Goal: Task Accomplishment & Management: Manage account settings

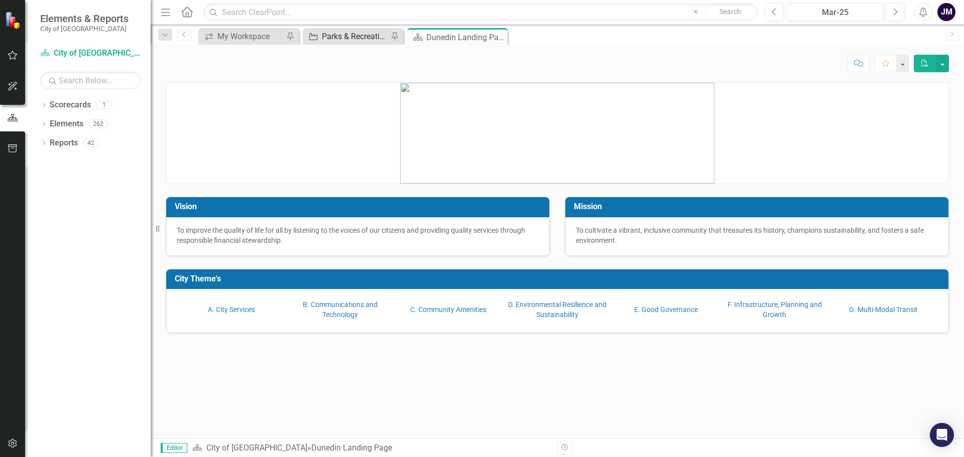
click at [349, 38] on div "Parks & Recreation Report" at bounding box center [355, 36] width 66 height 13
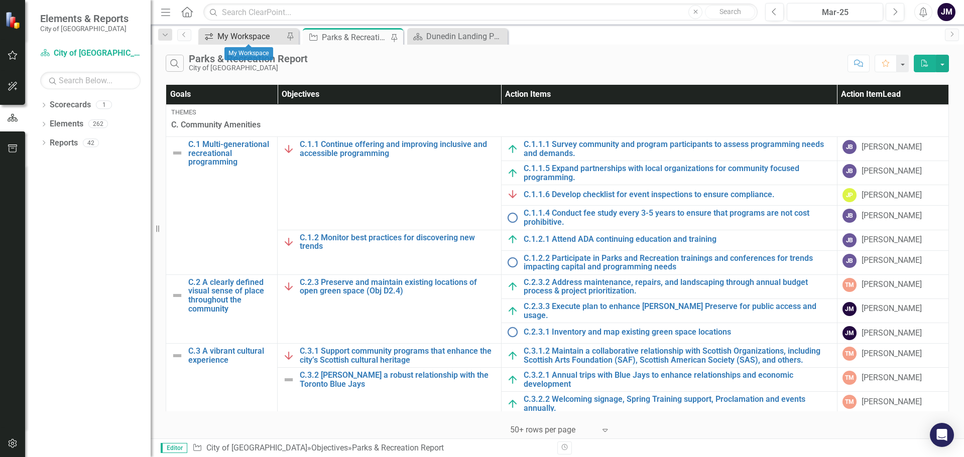
click at [222, 31] on div "My Workspace" at bounding box center [250, 36] width 66 height 13
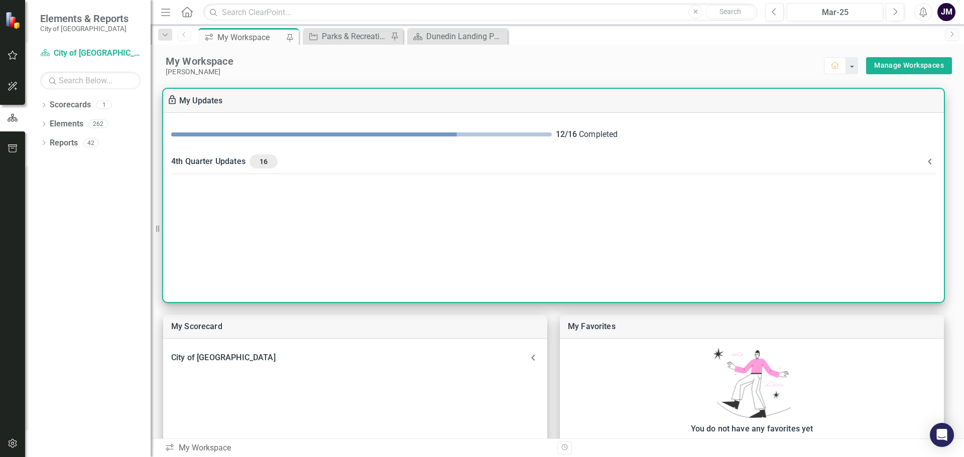
click at [206, 158] on div "4th Quarter Updates 16" at bounding box center [547, 162] width 753 height 14
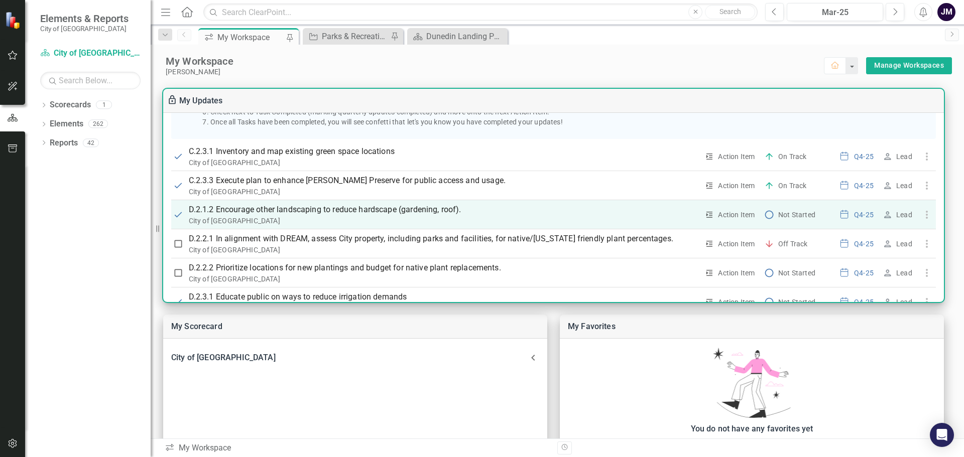
scroll to position [201, 0]
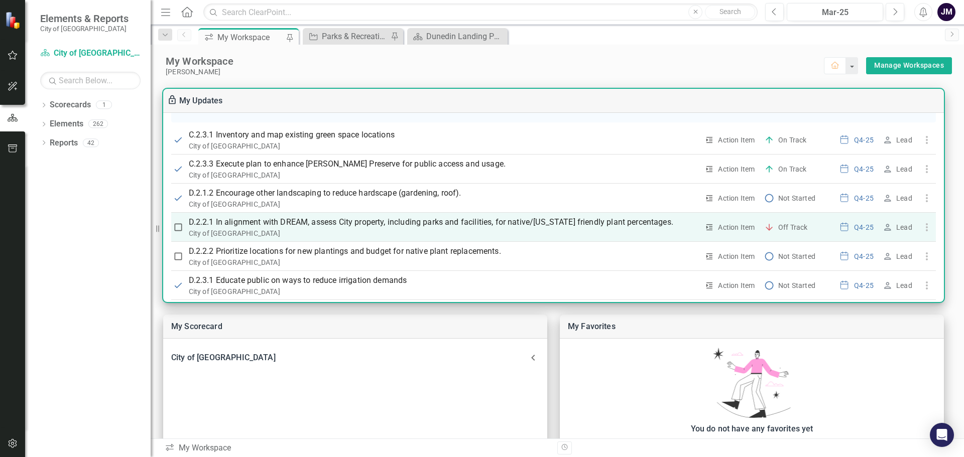
click at [253, 220] on p "D.2.2.1 In alignment with DREAM, assess City property, including parks and faci…" at bounding box center [444, 222] width 510 height 12
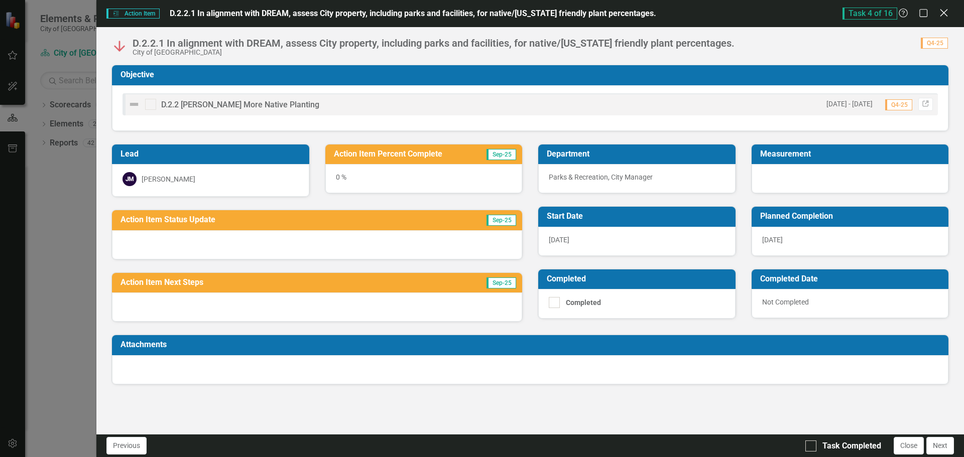
click at [946, 13] on icon "Close" at bounding box center [943, 13] width 13 height 10
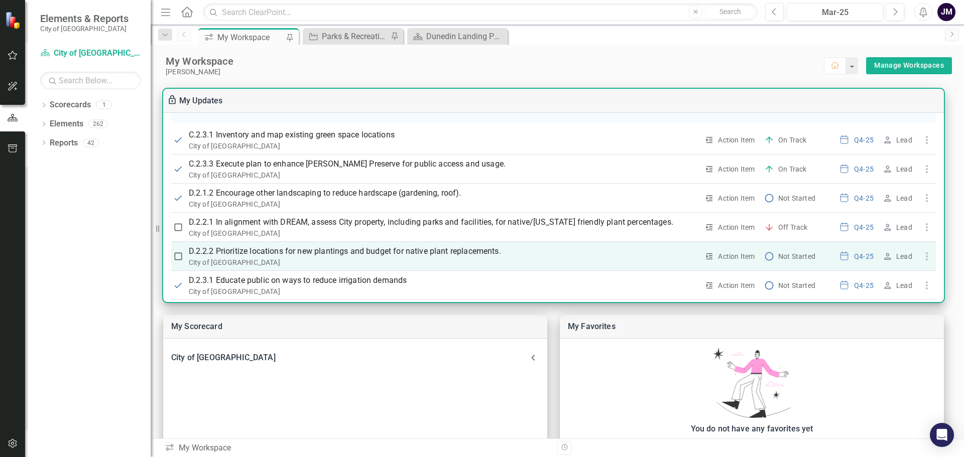
click at [486, 254] on p "D.2.2.2 Prioritize locations for new plantings and budget for native plant repl…" at bounding box center [444, 252] width 510 height 12
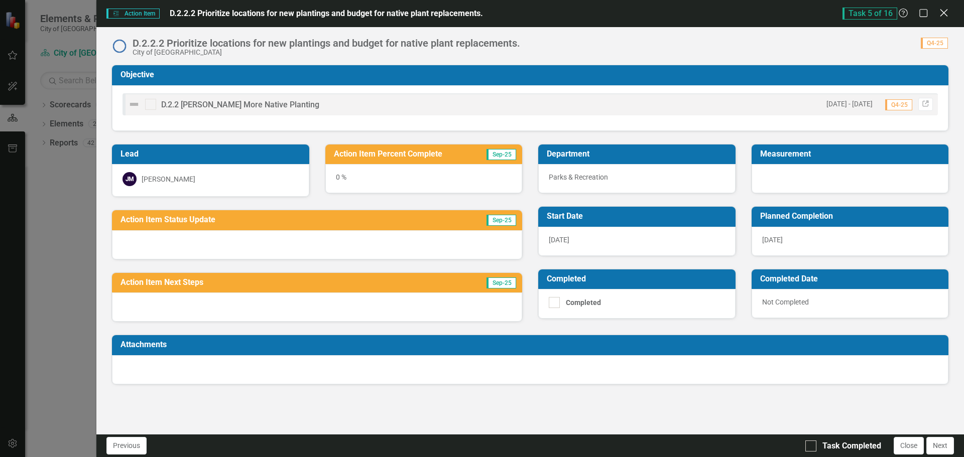
click at [942, 17] on icon "Close" at bounding box center [943, 13] width 13 height 10
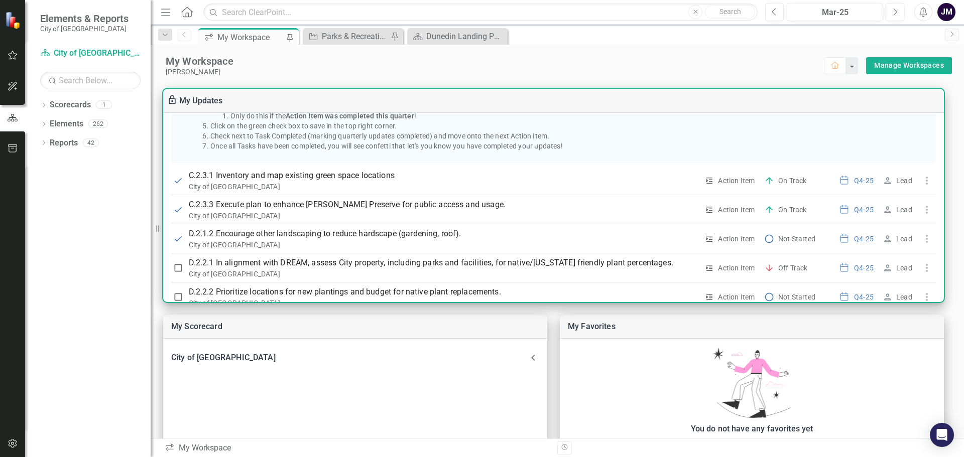
scroll to position [54, 0]
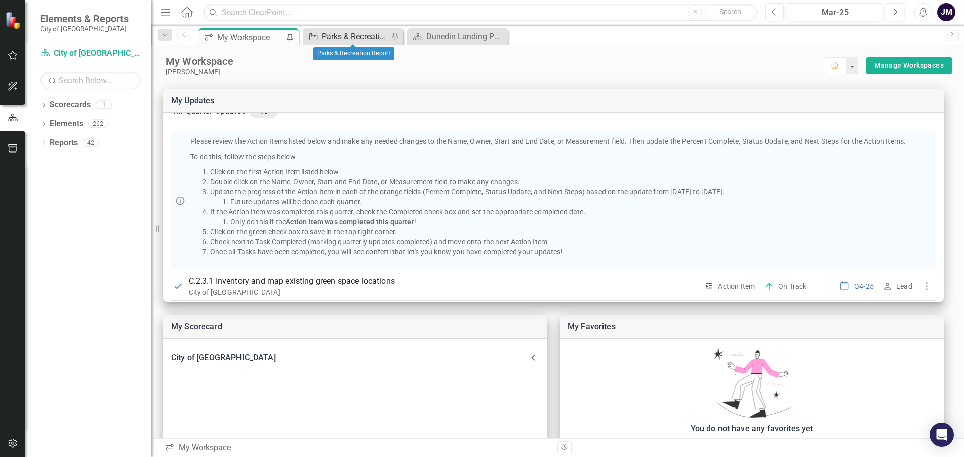
click at [358, 33] on div "Parks & Recreation Report" at bounding box center [355, 36] width 66 height 13
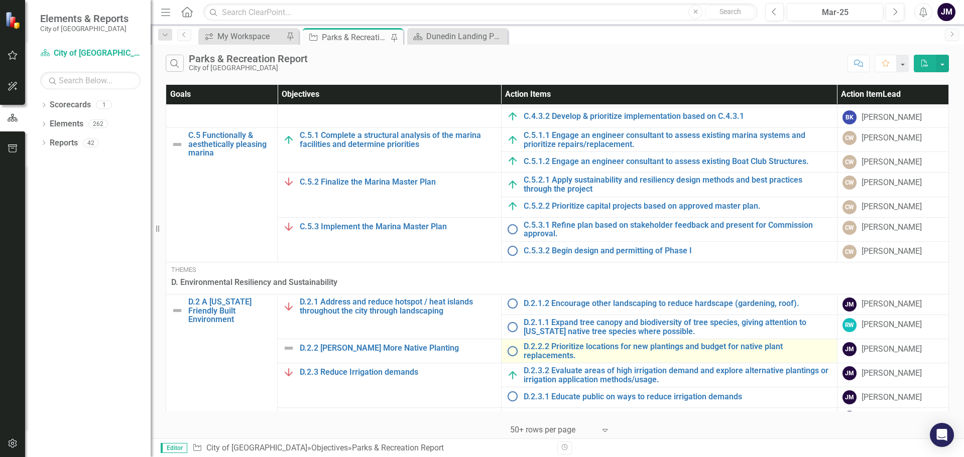
scroll to position [502, 0]
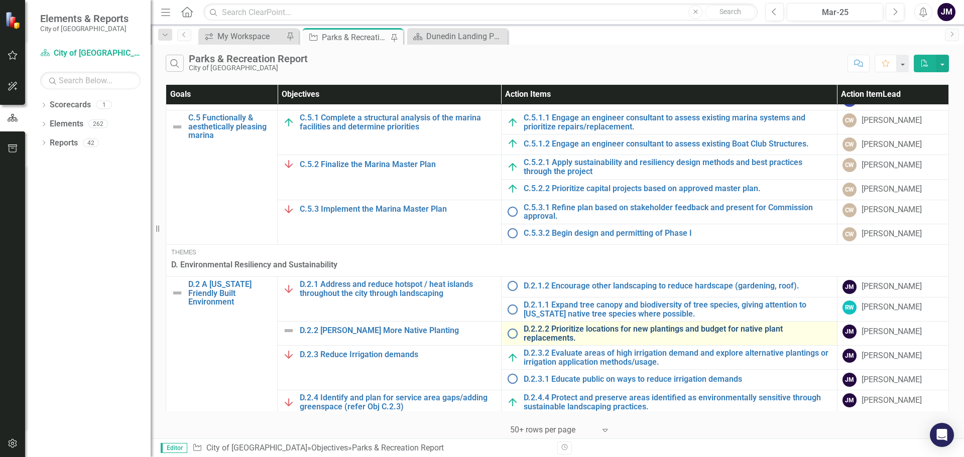
click at [746, 329] on link "D.2.2.2 Prioritize locations for new plantings and budget for native plant repl…" at bounding box center [678, 334] width 308 height 18
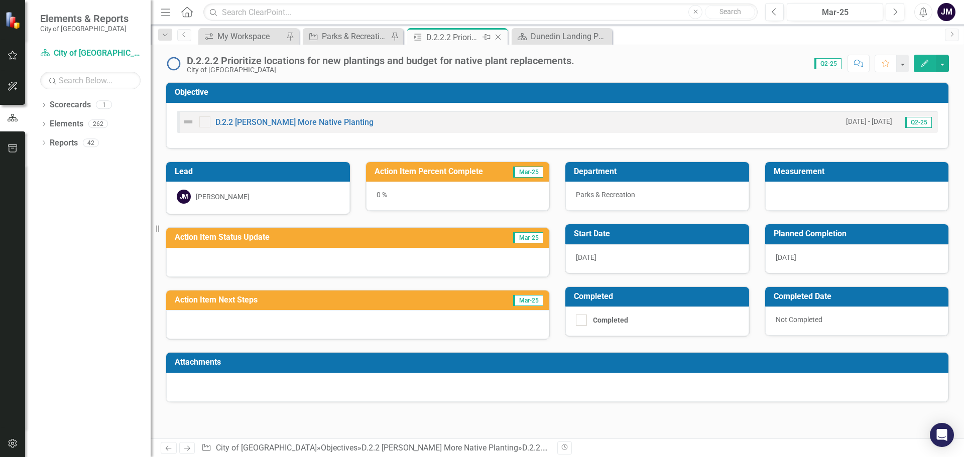
click at [501, 39] on icon "Close" at bounding box center [498, 37] width 10 height 8
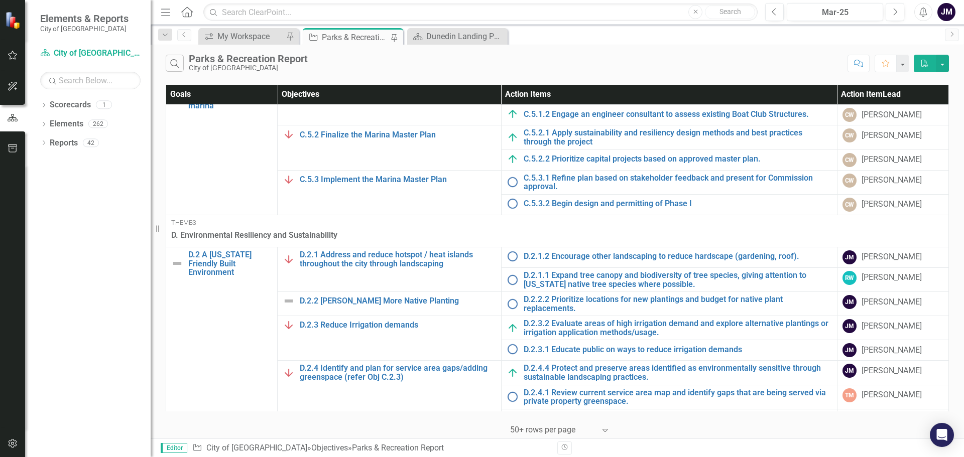
scroll to position [653, 0]
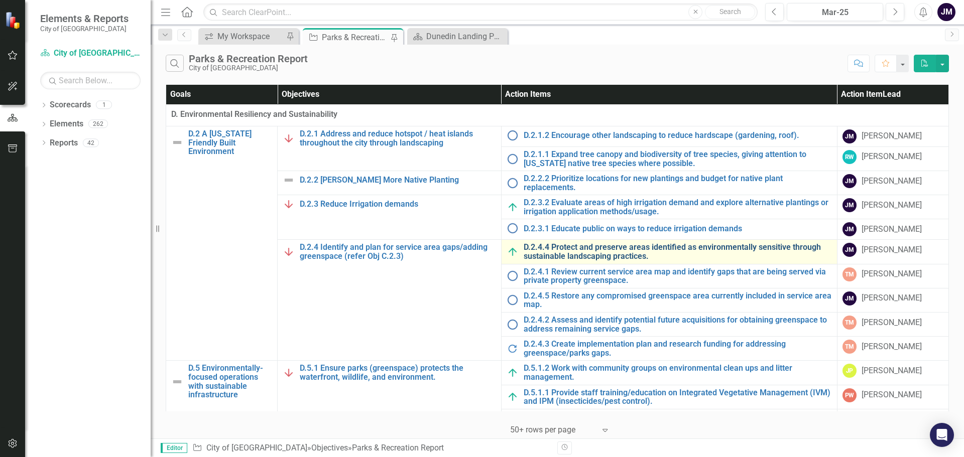
click at [734, 250] on link "D.2.4.4 Protect and preserve areas identified as environmentally sensitive thro…" at bounding box center [678, 252] width 308 height 18
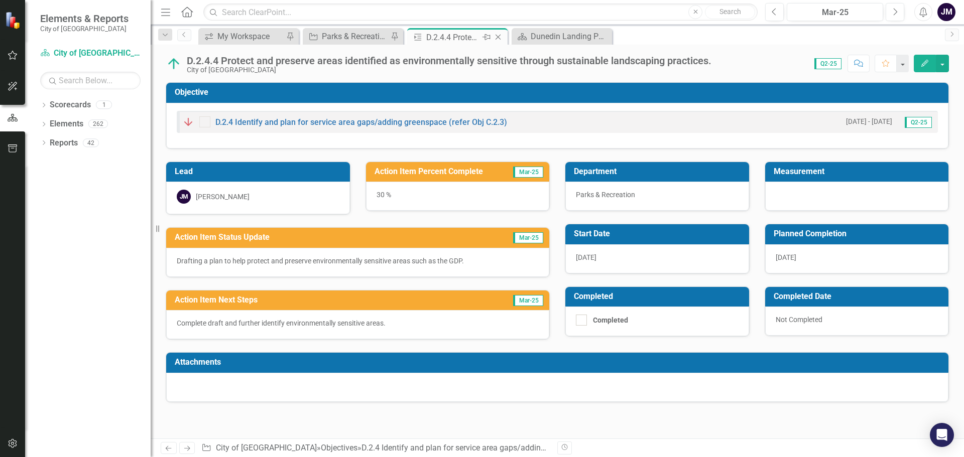
click at [501, 39] on icon "Close" at bounding box center [498, 37] width 10 height 8
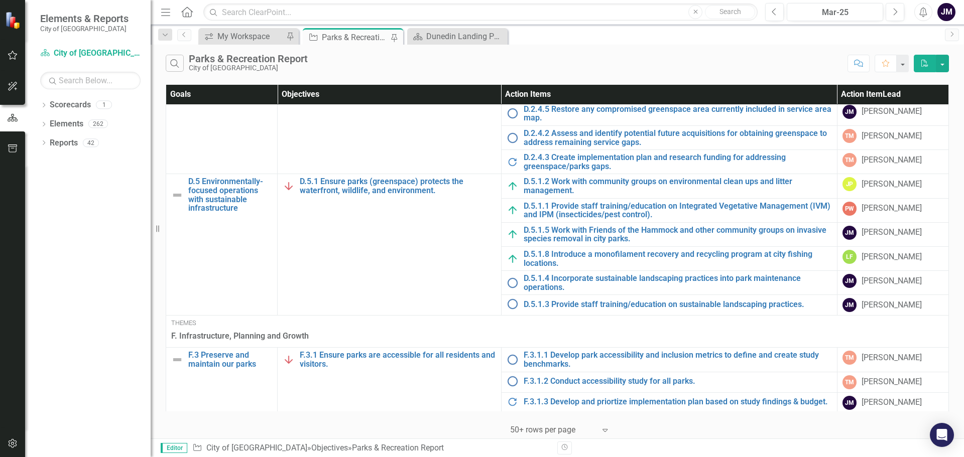
scroll to position [854, 0]
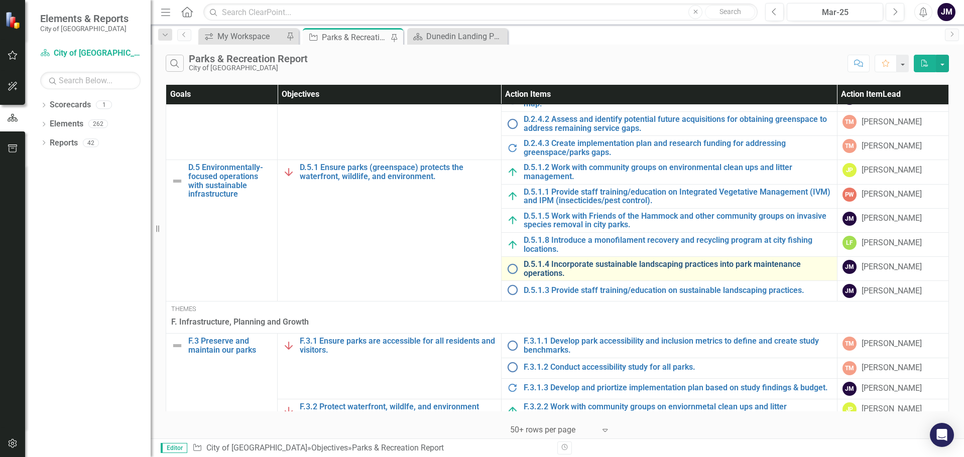
click at [785, 272] on link "D.5.1.4 Incorporate sustainable landscaping practices into park maintenance ope…" at bounding box center [678, 269] width 308 height 18
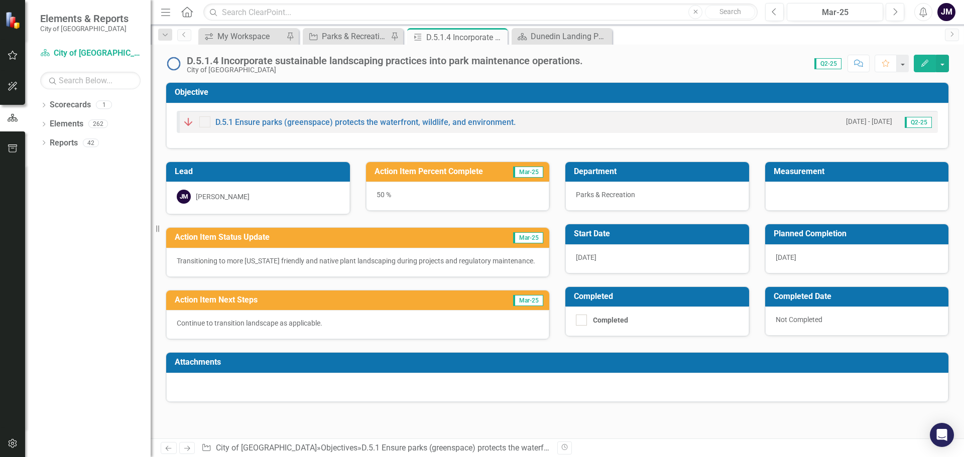
click at [385, 259] on p "Transitioning to more [US_STATE] friendly and native plant landscaping during p…" at bounding box center [358, 261] width 362 height 10
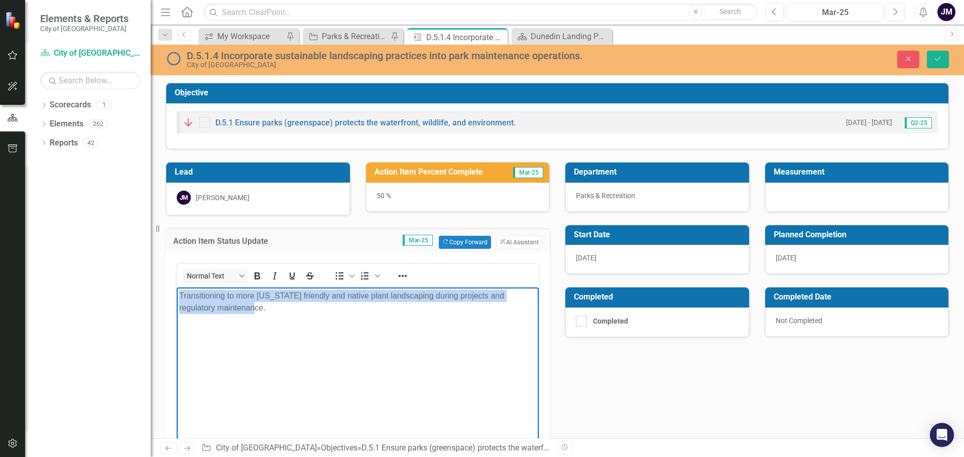
drag, startPoint x: 249, startPoint y: 316, endPoint x: 180, endPoint y: 290, distance: 73.8
click at [180, 290] on body "Transitioning to more [US_STATE] friendly and native plant landscaping during p…" at bounding box center [358, 362] width 362 height 151
copy p "Transitioning to more [US_STATE] friendly and native plant landscaping during p…"
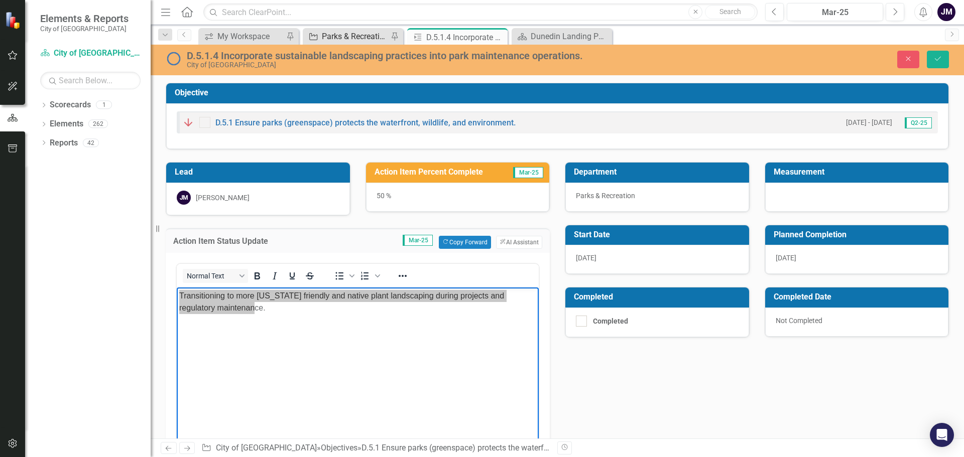
click at [358, 37] on div "Parks & Recreation Report" at bounding box center [355, 36] width 66 height 13
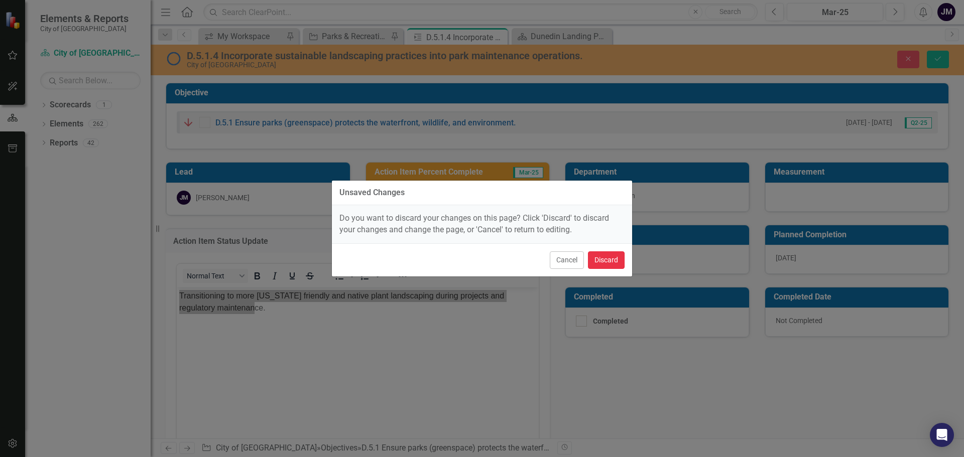
click at [615, 265] on button "Discard" at bounding box center [606, 261] width 37 height 18
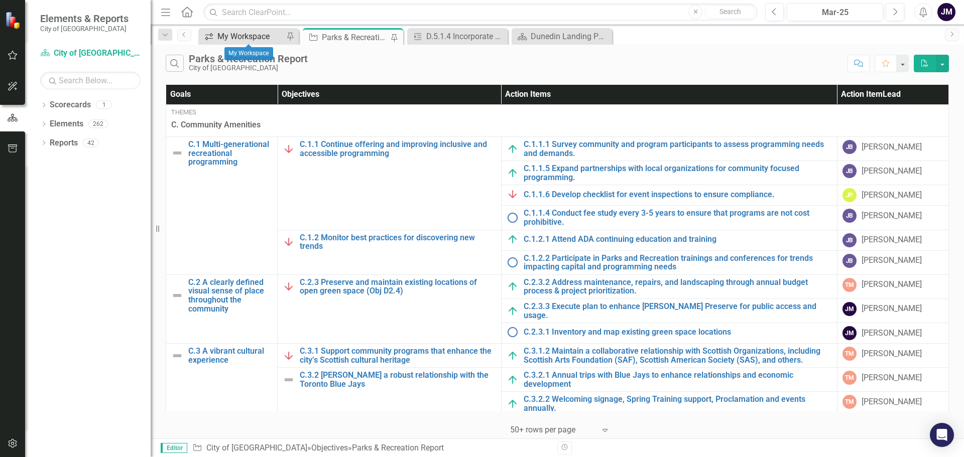
click at [240, 34] on div "My Workspace" at bounding box center [250, 36] width 66 height 13
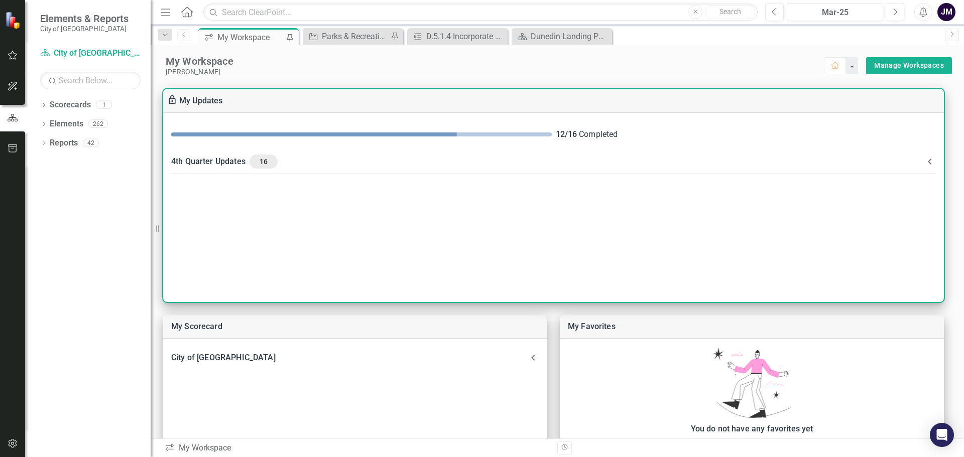
click at [207, 166] on div "4th Quarter Updates 16" at bounding box center [547, 162] width 753 height 14
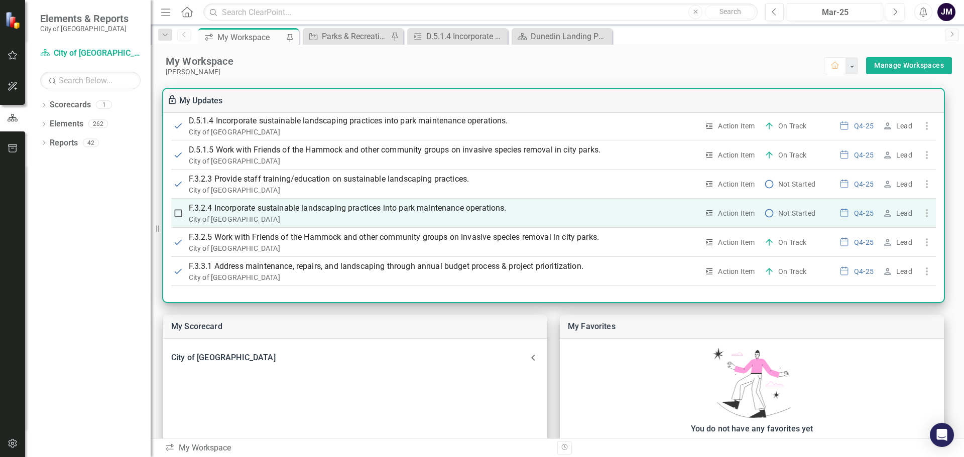
click at [296, 208] on p "F.3.2.4 Incorporate sustainable landscaping practices into park maintenance ope…" at bounding box center [444, 208] width 510 height 12
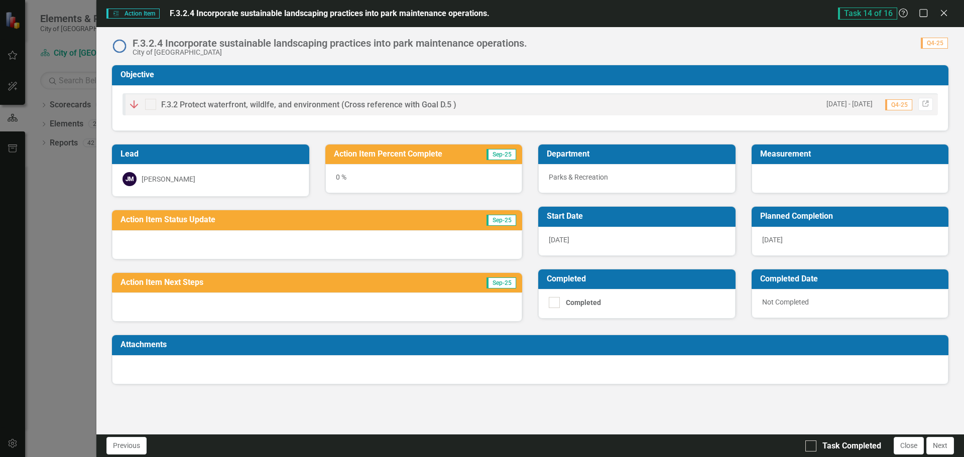
click at [953, 15] on div "Task 14 of 16 Help Maximize Close" at bounding box center [896, 14] width 116 height 12
click at [947, 13] on icon "Close" at bounding box center [943, 13] width 13 height 10
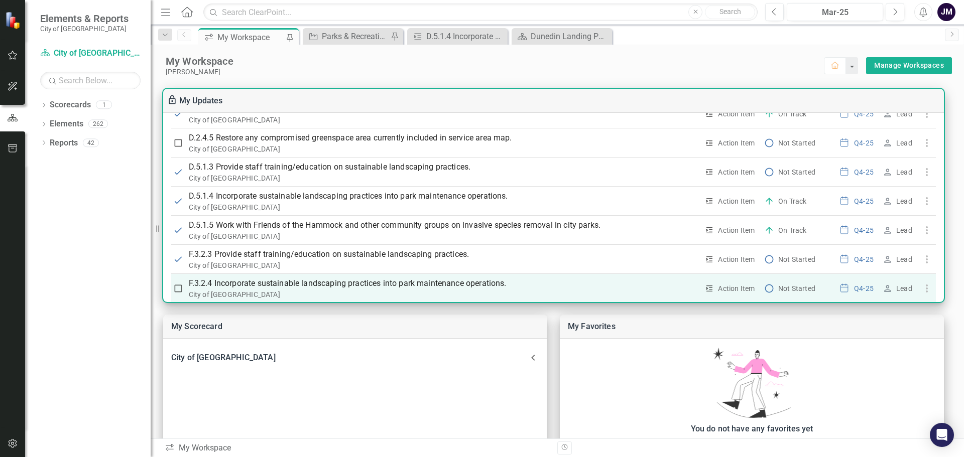
scroll to position [255, 0]
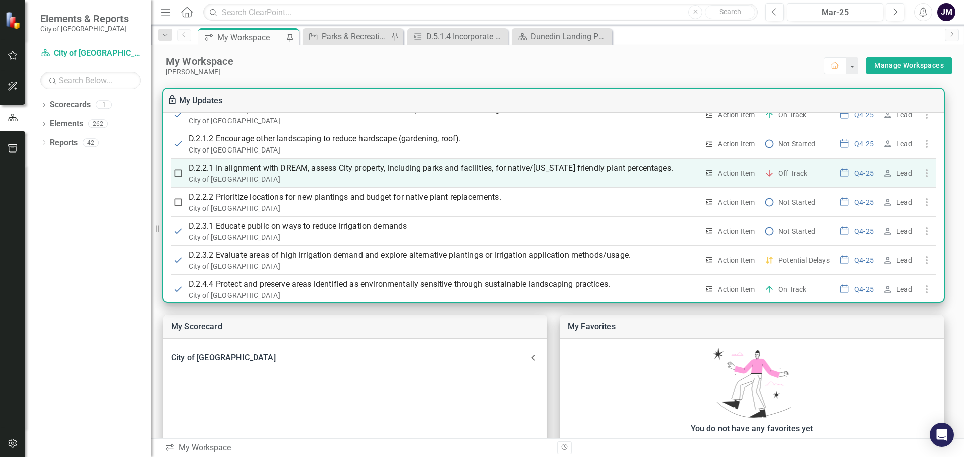
click at [348, 168] on p "D.2.2.1 In alignment with DREAM, assess City property, including parks and faci…" at bounding box center [444, 168] width 510 height 12
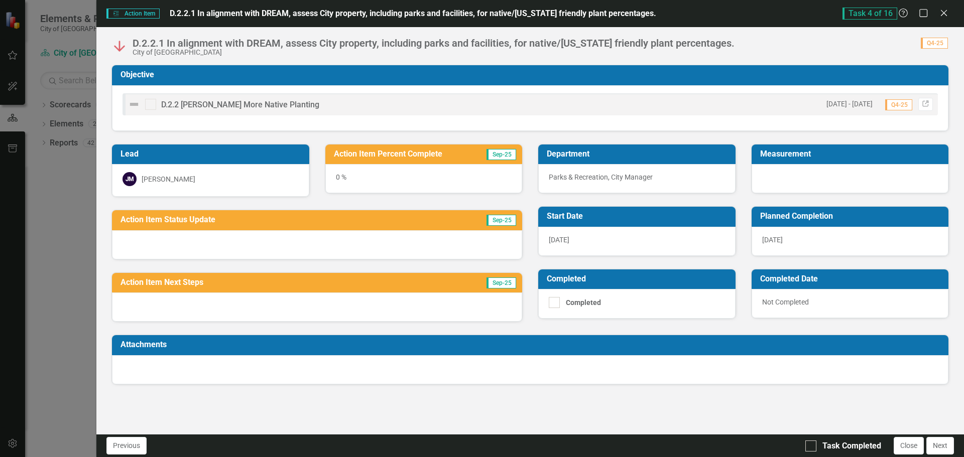
click at [271, 249] on div at bounding box center [317, 244] width 410 height 29
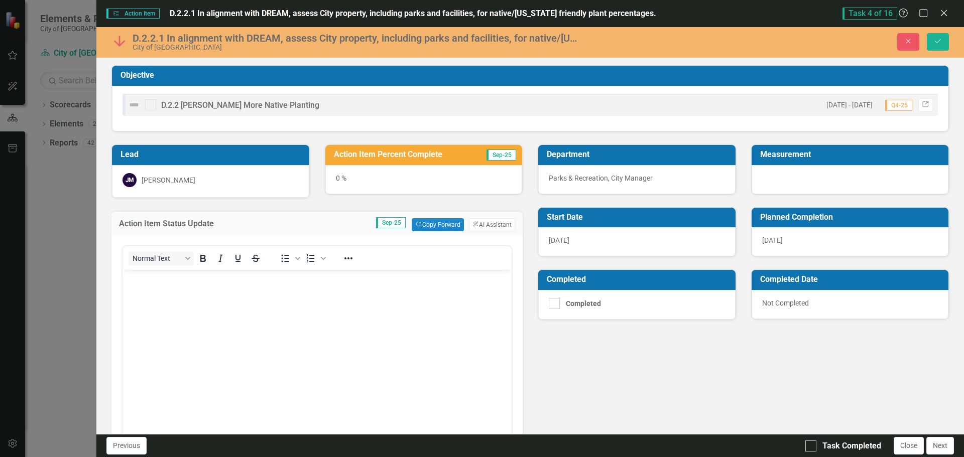
scroll to position [0, 0]
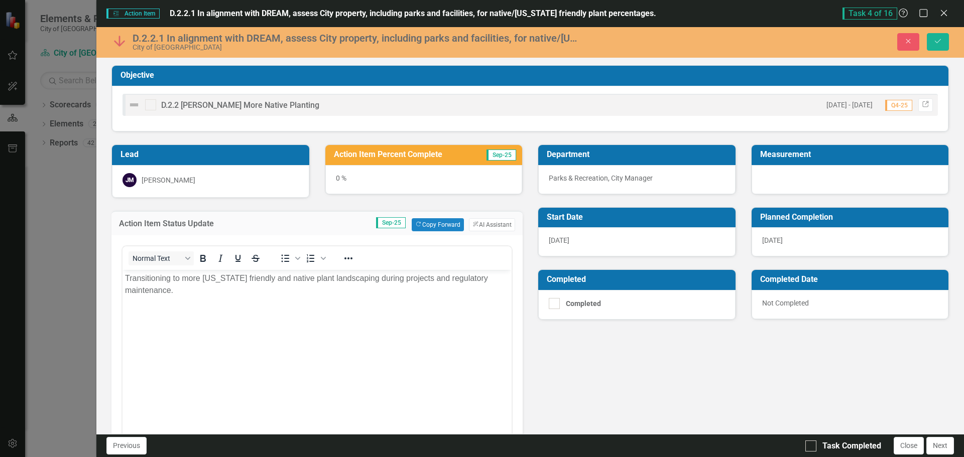
click at [586, 372] on div "Lead [PERSON_NAME] Action Item Percent Complete Sep-25 0 % Action Item Status U…" at bounding box center [530, 339] width 853 height 414
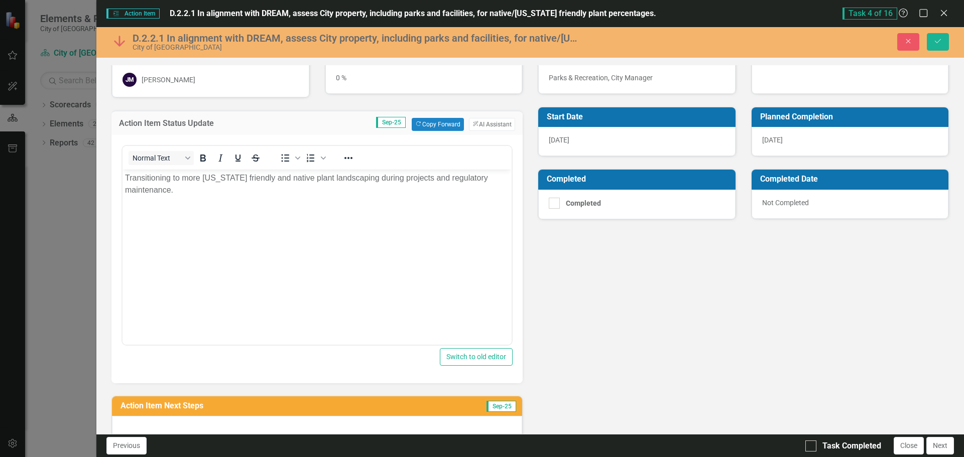
scroll to position [184, 0]
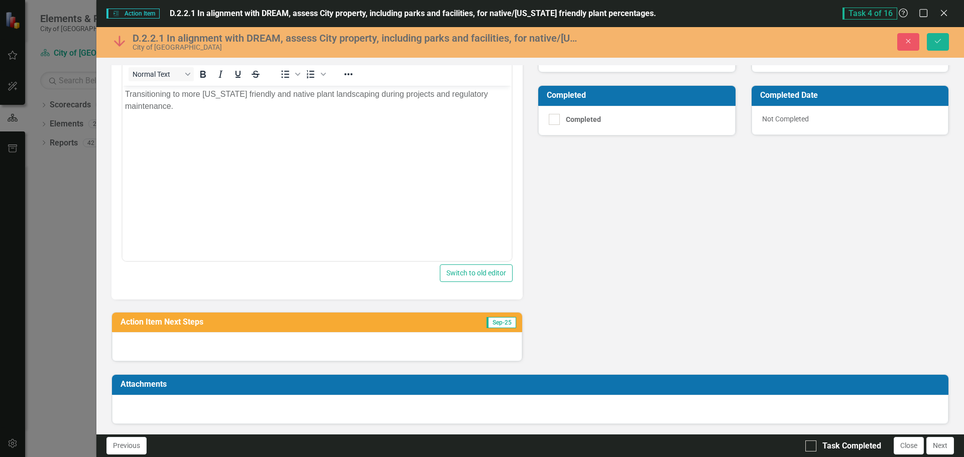
click at [253, 351] on div at bounding box center [317, 346] width 410 height 29
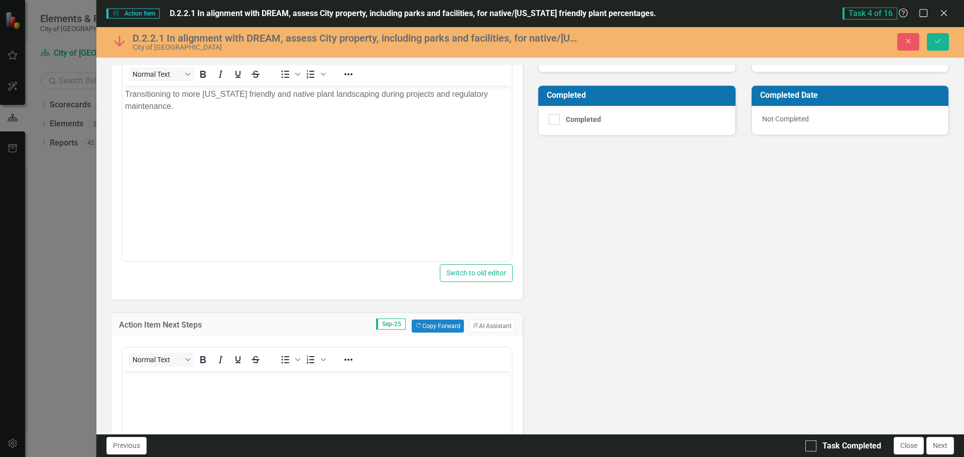
scroll to position [0, 0]
click at [200, 394] on body "Rich Text Area. Press ALT-0 for help." at bounding box center [317, 446] width 389 height 151
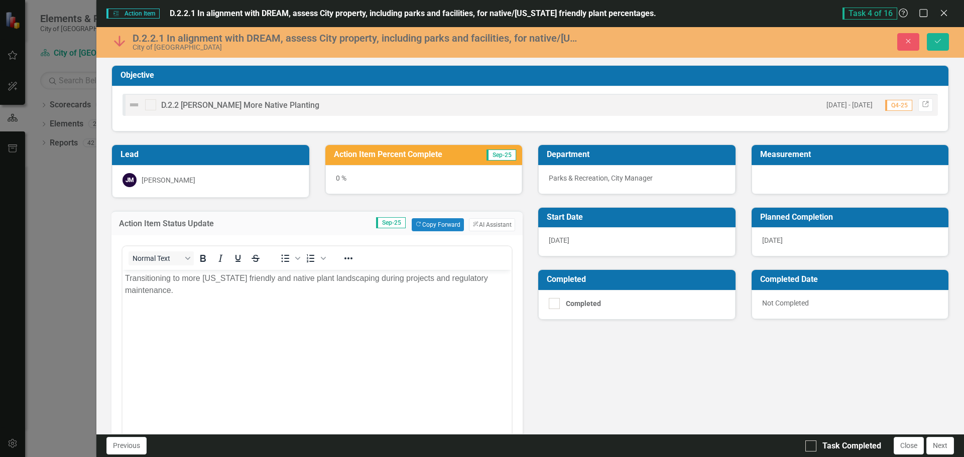
click at [340, 180] on div "0 %" at bounding box center [423, 179] width 197 height 29
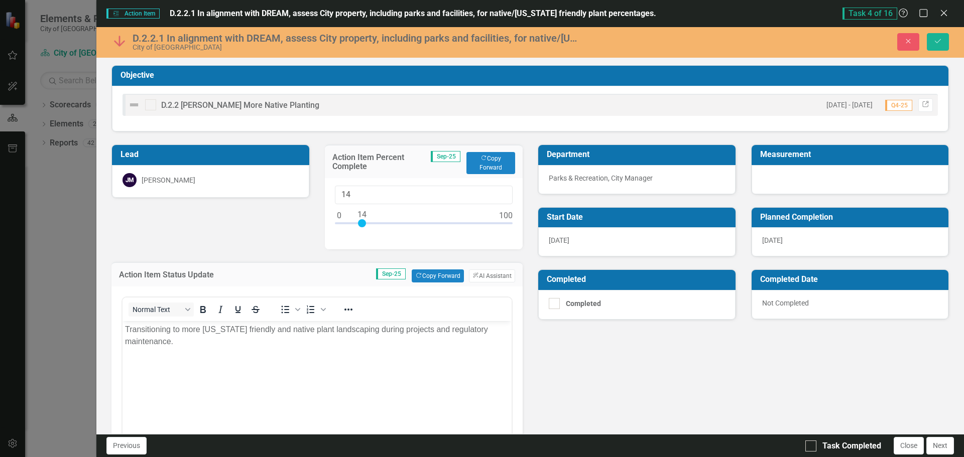
type input "15"
drag, startPoint x: 341, startPoint y: 222, endPoint x: 364, endPoint y: 223, distance: 22.6
click at [364, 223] on div at bounding box center [424, 225] width 178 height 13
click at [934, 43] on icon "Save" at bounding box center [937, 41] width 9 height 7
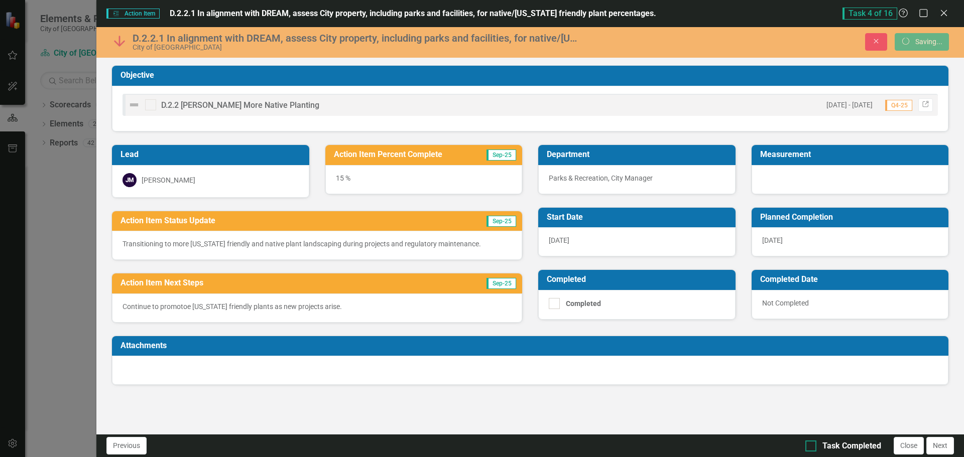
click at [807, 447] on input "Task Completed" at bounding box center [808, 444] width 7 height 7
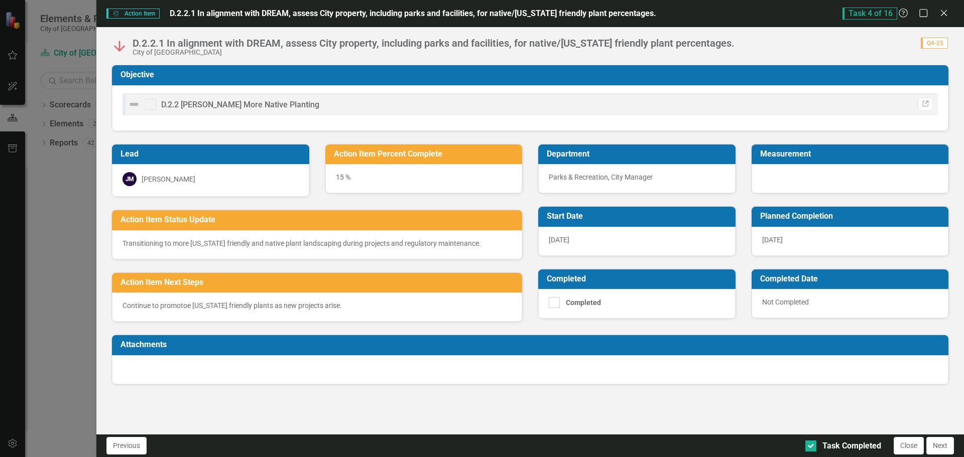
checkbox input "true"
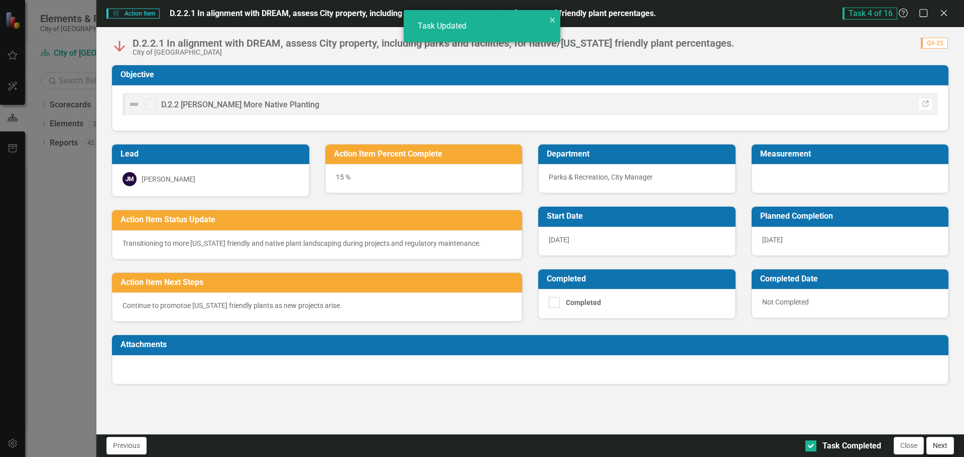
checkbox input "true"
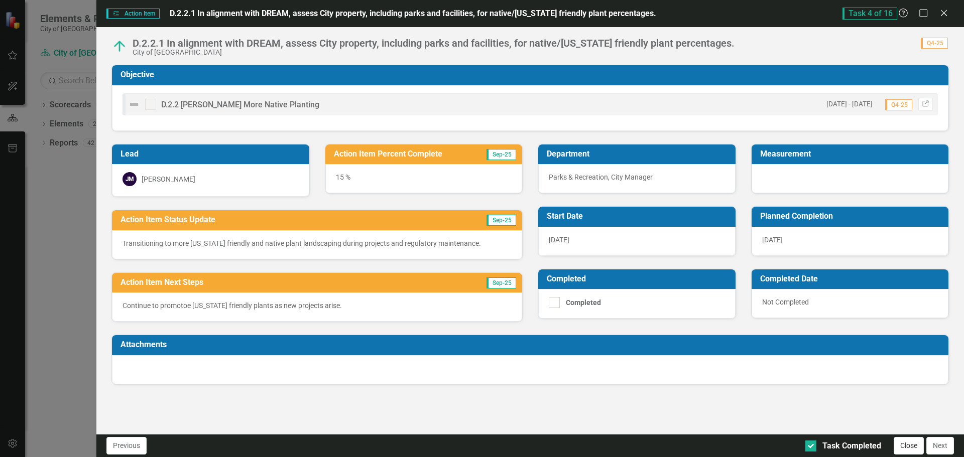
click at [904, 450] on button "Close" at bounding box center [909, 446] width 30 height 18
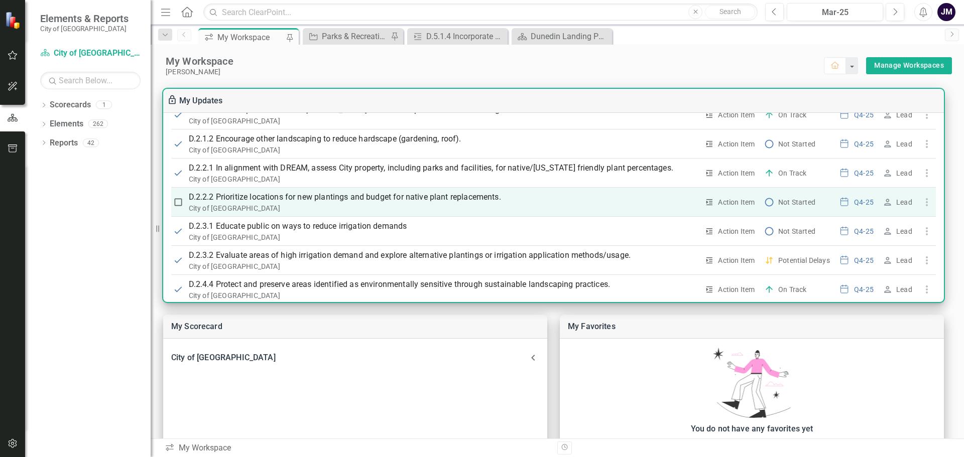
click at [405, 199] on p "D.2.2.2 Prioritize locations for new plantings and budget for native plant repl…" at bounding box center [444, 197] width 510 height 12
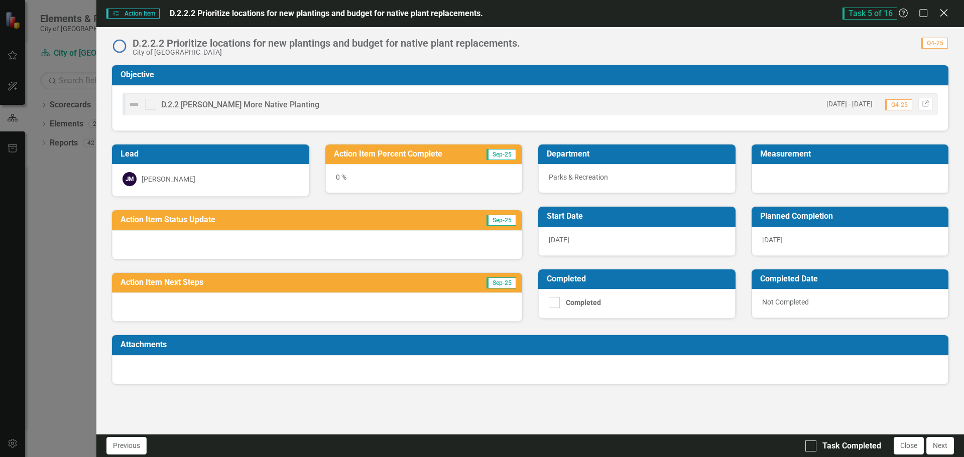
click at [944, 10] on icon "Close" at bounding box center [943, 13] width 13 height 10
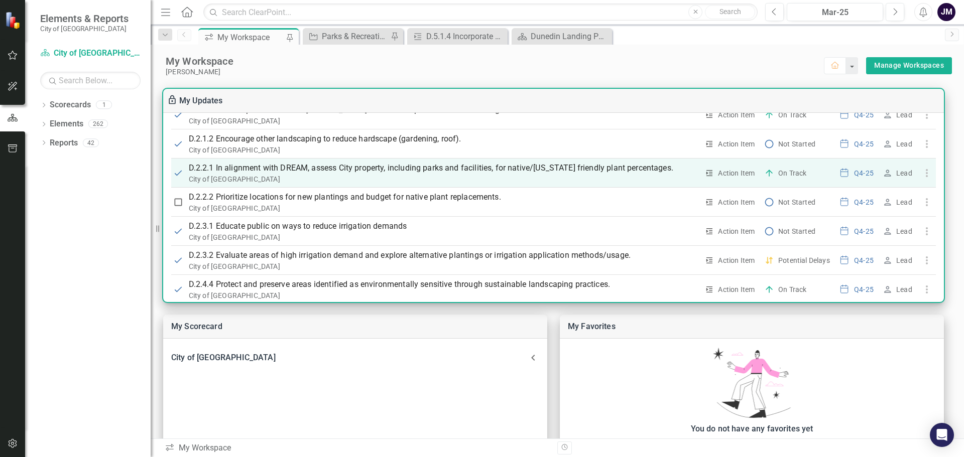
click at [294, 169] on p "D.2.2.1 In alignment with DREAM, assess City property, including parks and faci…" at bounding box center [444, 168] width 510 height 12
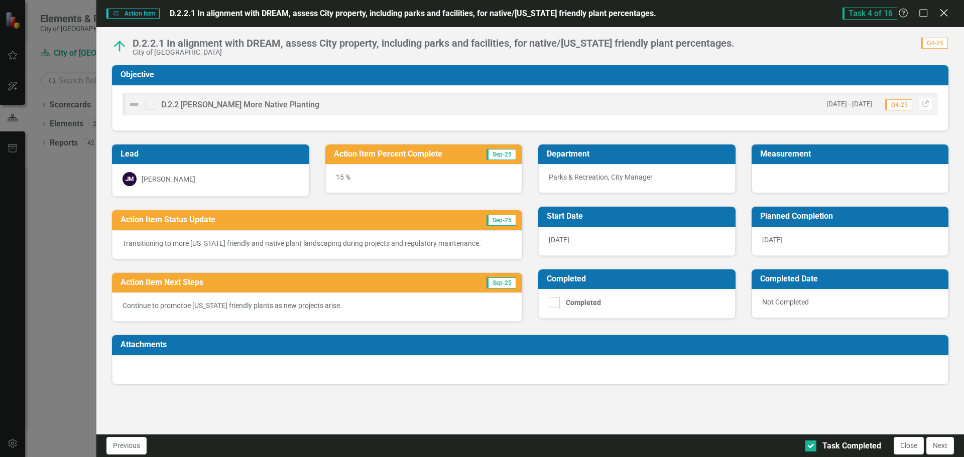
click at [942, 10] on icon "Close" at bounding box center [943, 13] width 13 height 10
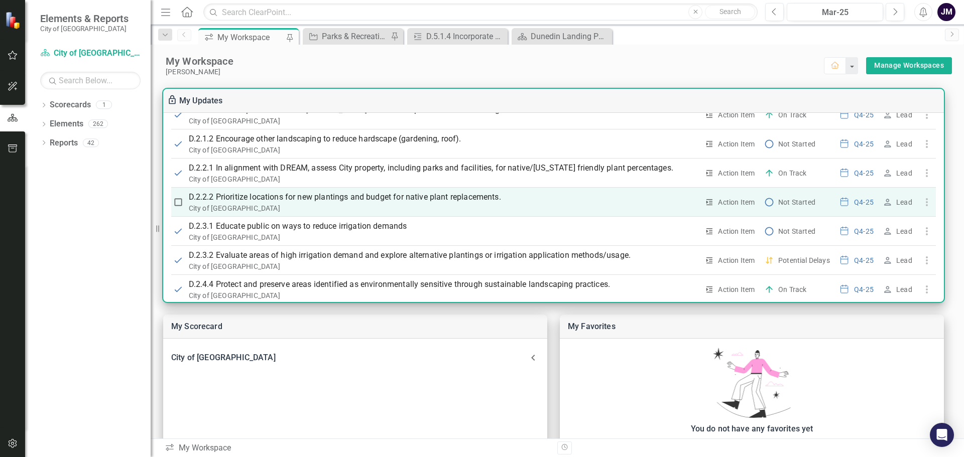
click at [263, 199] on p "D.2.2.2 Prioritize locations for new plantings and budget for native plant repl…" at bounding box center [444, 197] width 510 height 12
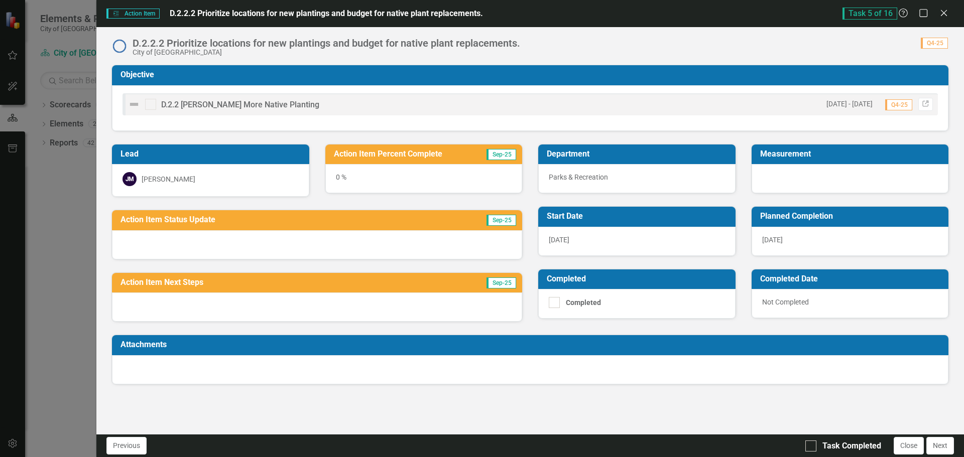
click at [223, 248] on div at bounding box center [317, 244] width 410 height 29
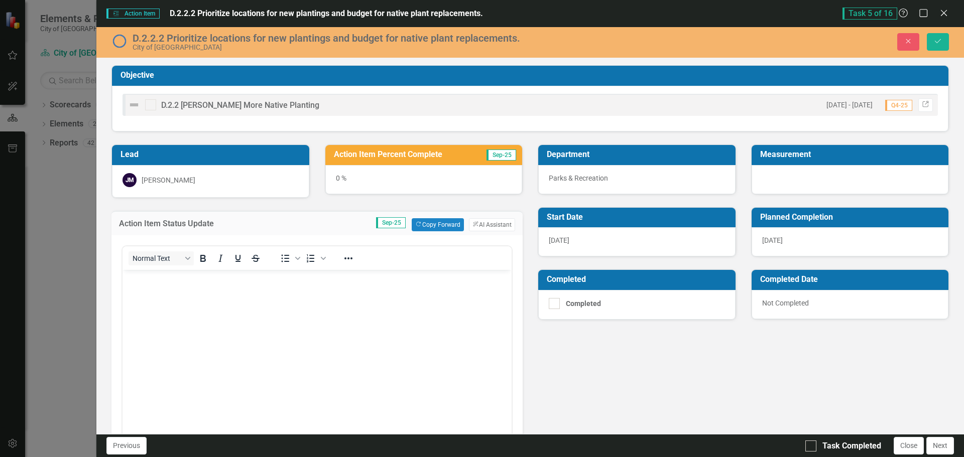
click at [236, 298] on body "Rich Text Area. Press ALT-0 for help." at bounding box center [317, 345] width 389 height 151
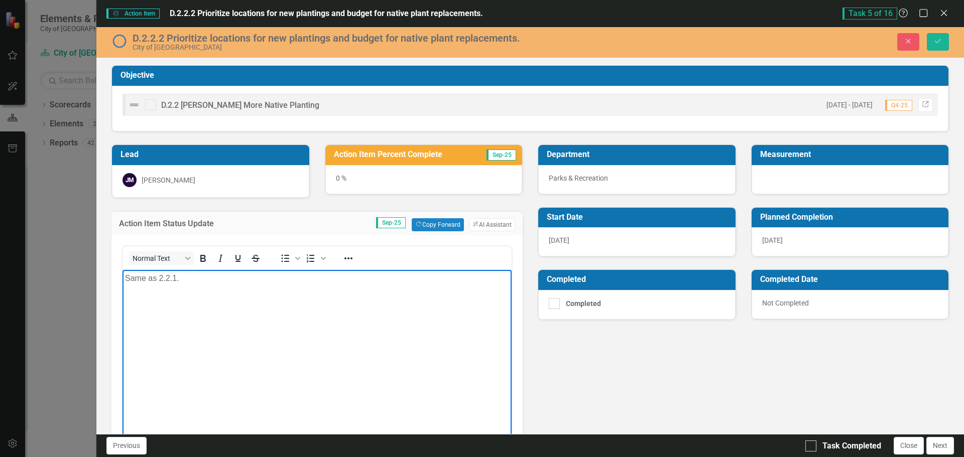
click at [540, 346] on div "Lead [PERSON_NAME] Action Item Percent Complete Sep-25 0 % Action Item Status U…" at bounding box center [530, 339] width 853 height 414
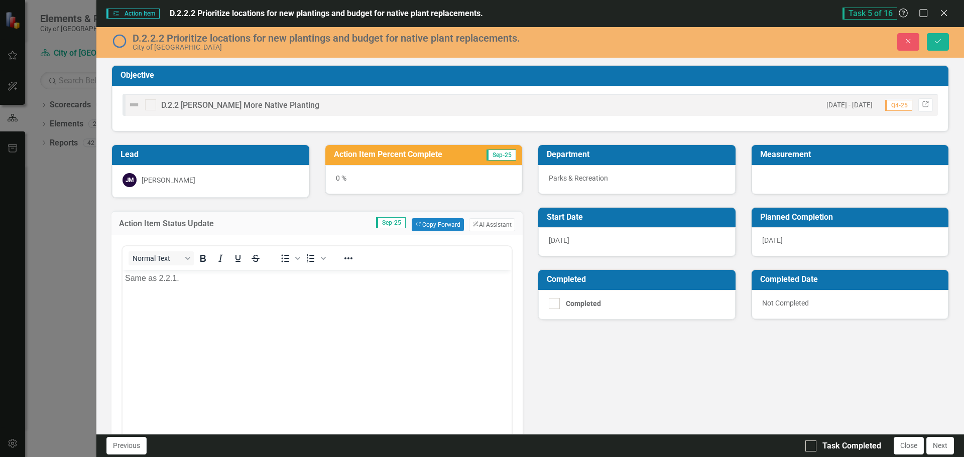
click at [540, 346] on div "Lead [PERSON_NAME] Action Item Percent Complete Sep-25 0 % Action Item Status U…" at bounding box center [530, 339] width 853 height 414
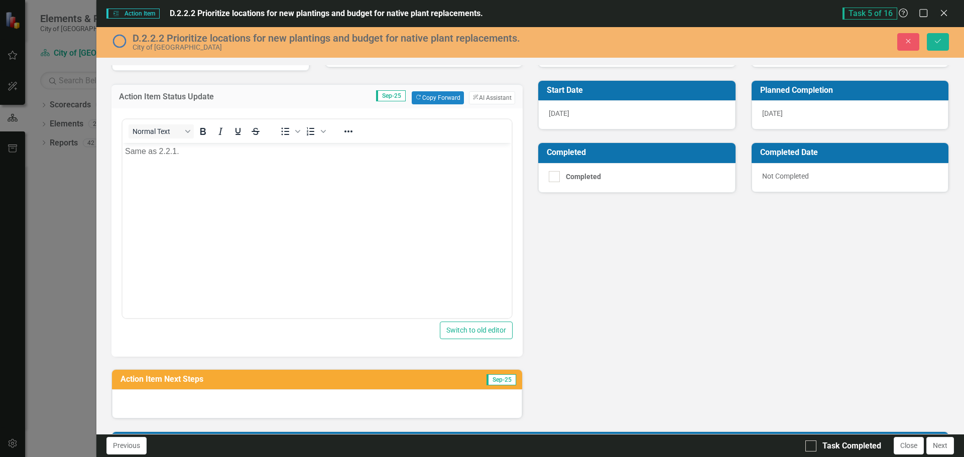
scroll to position [151, 0]
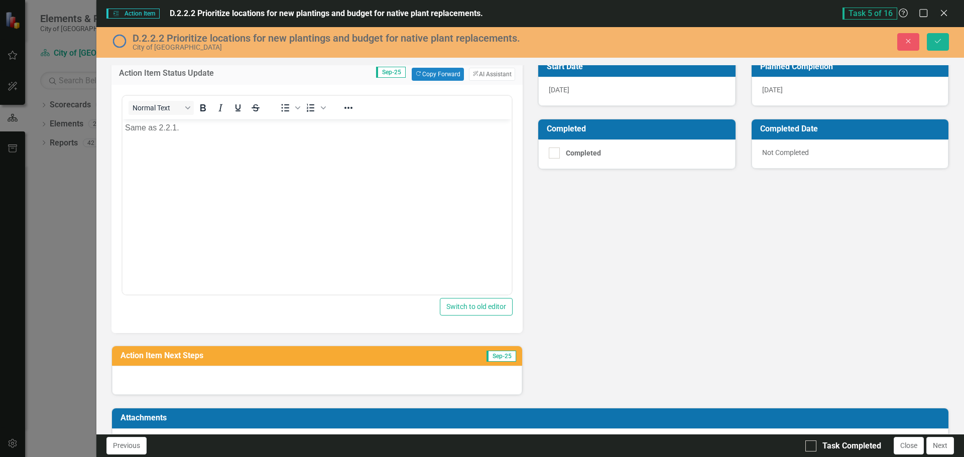
click at [218, 389] on div at bounding box center [317, 380] width 410 height 29
click at [217, 380] on div at bounding box center [317, 380] width 410 height 29
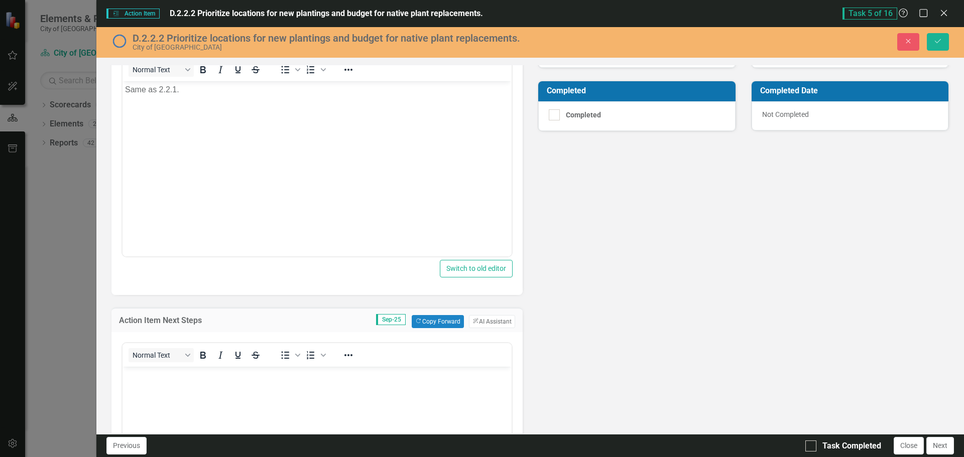
scroll to position [251, 0]
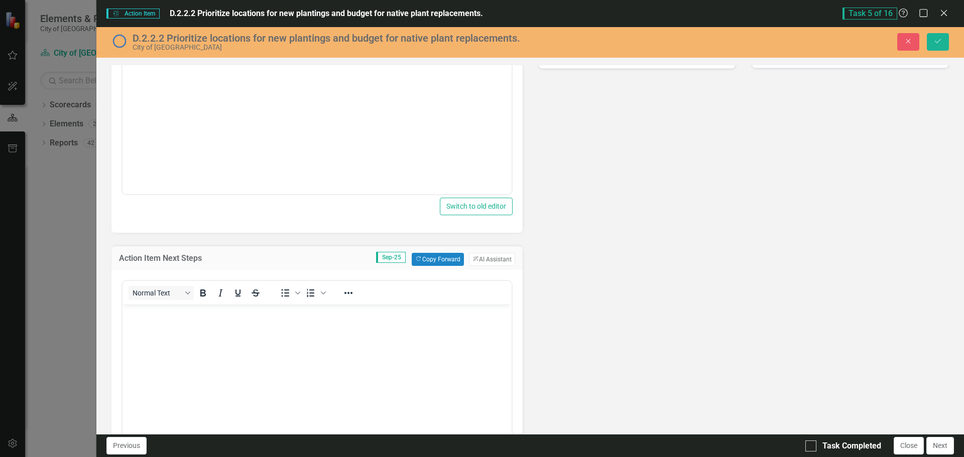
click at [152, 336] on body "Rich Text Area. Press ALT-0 for help." at bounding box center [317, 379] width 389 height 151
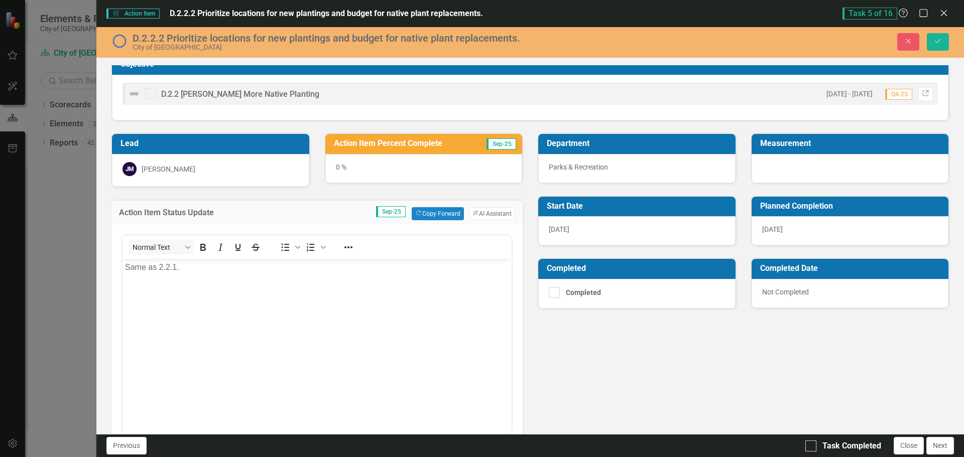
scroll to position [0, 0]
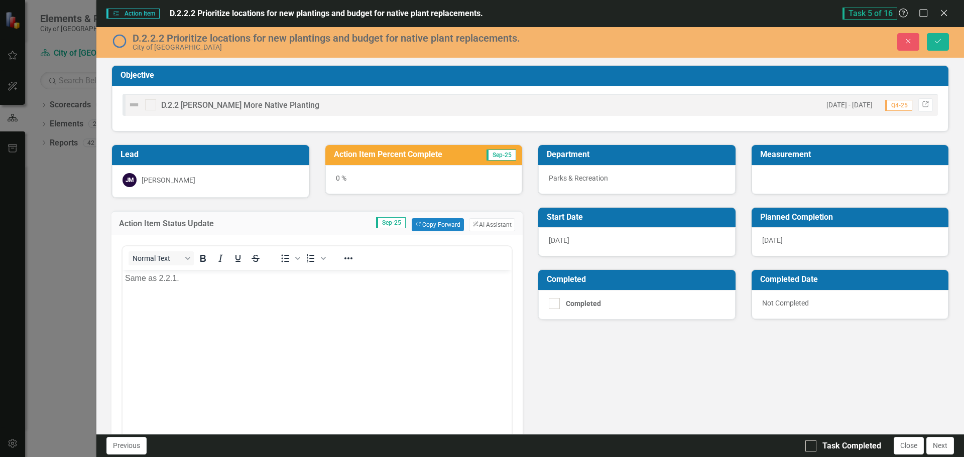
click at [337, 179] on div "0 %" at bounding box center [423, 179] width 197 height 29
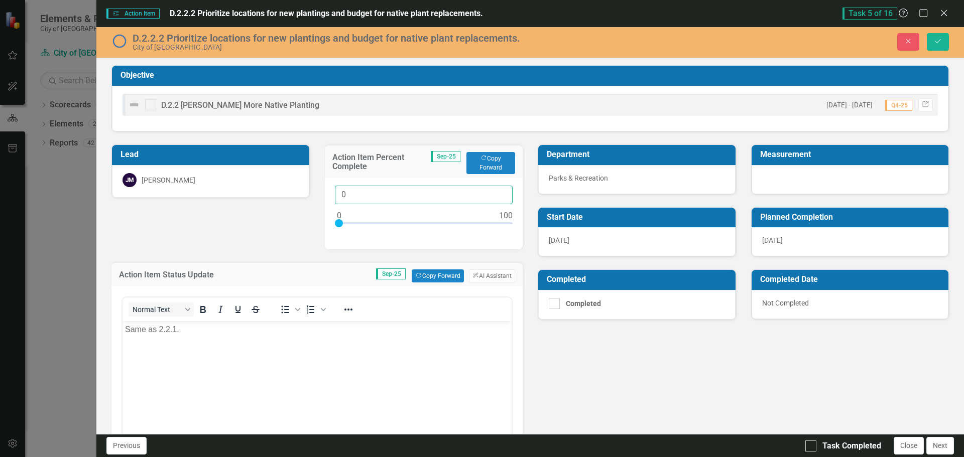
click at [344, 196] on input "0" at bounding box center [424, 195] width 178 height 19
type input "010"
click at [818, 450] on div "Task Completed" at bounding box center [843, 447] width 76 height 12
click at [812, 447] on input "Task Completed" at bounding box center [808, 444] width 7 height 7
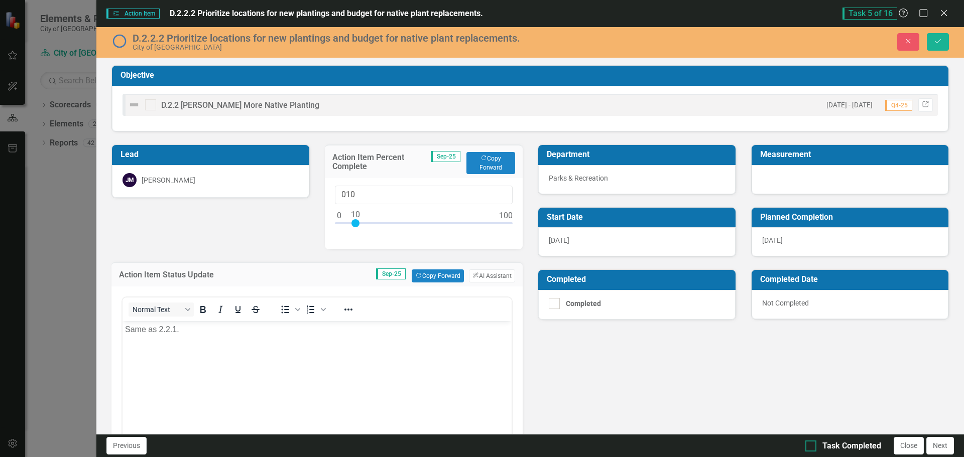
checkbox input "true"
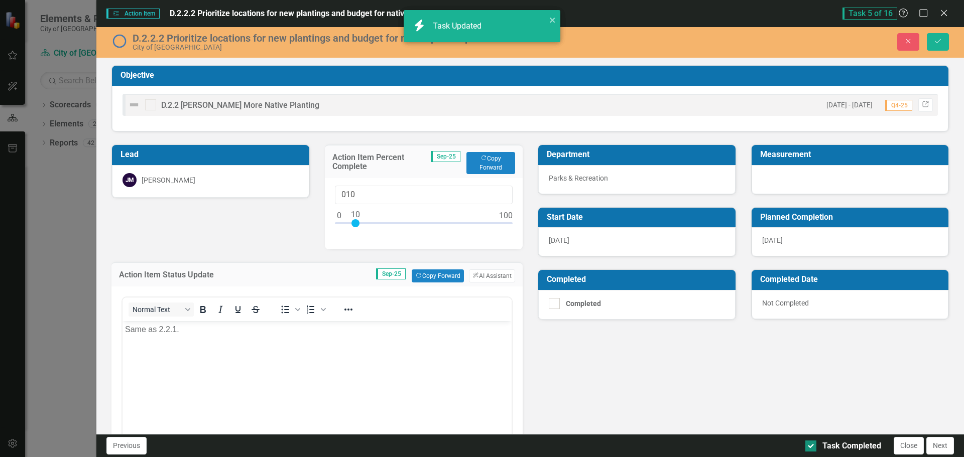
checkbox input "true"
click at [903, 445] on button "Close" at bounding box center [909, 446] width 30 height 18
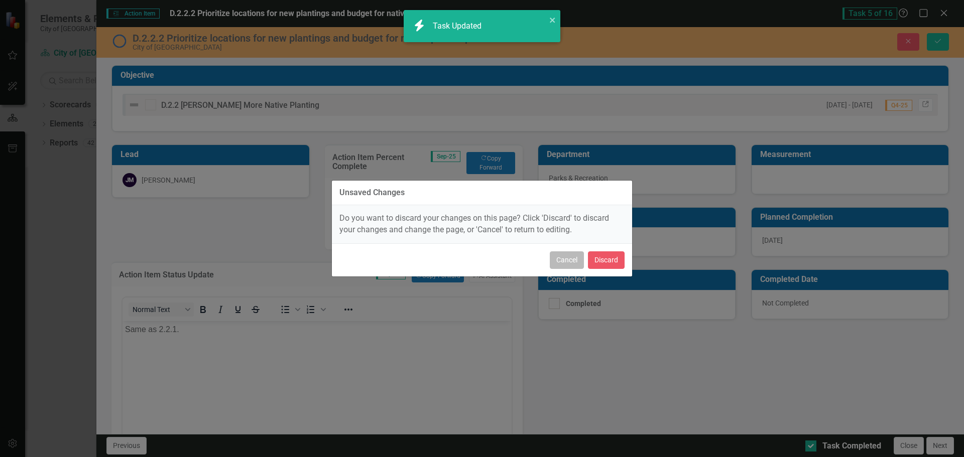
click at [559, 265] on button "Cancel" at bounding box center [567, 261] width 34 height 18
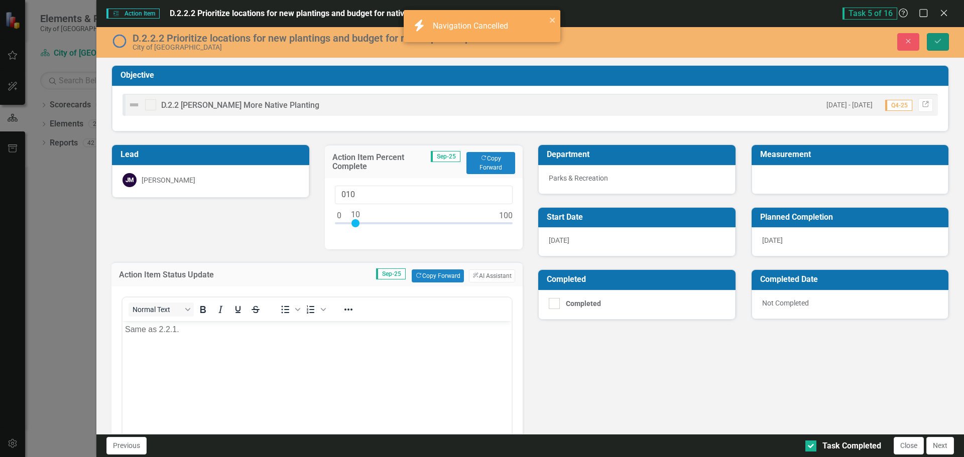
click at [938, 40] on icon "Save" at bounding box center [937, 41] width 9 height 7
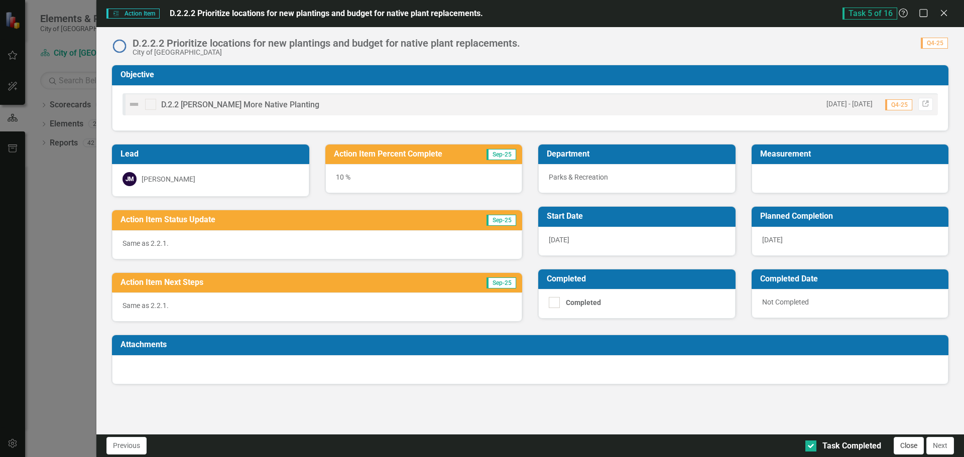
click at [904, 444] on button "Close" at bounding box center [909, 446] width 30 height 18
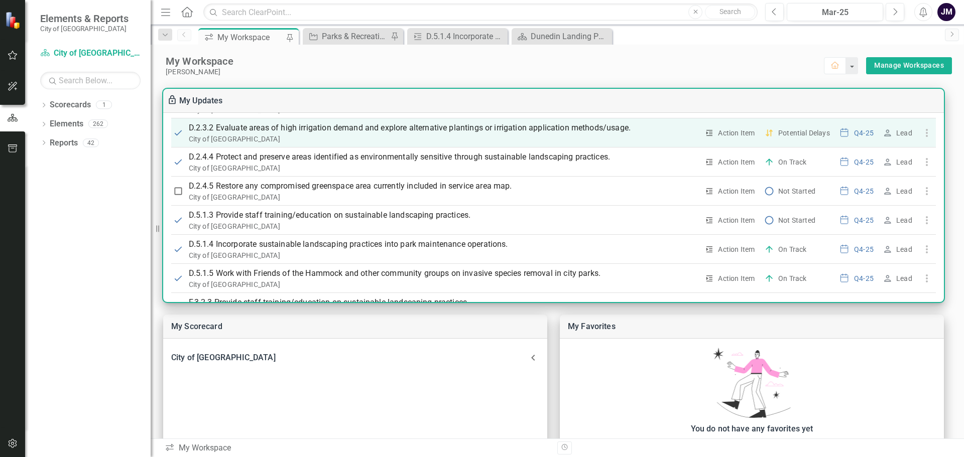
scroll to position [406, 0]
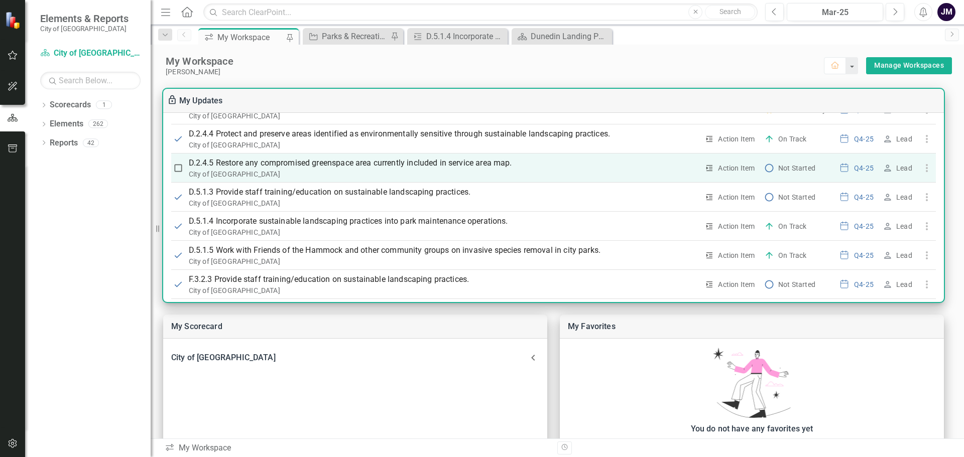
click at [315, 162] on p "D.2.4.5 Restore any compromised greenspace area currently included in service a…" at bounding box center [444, 163] width 510 height 12
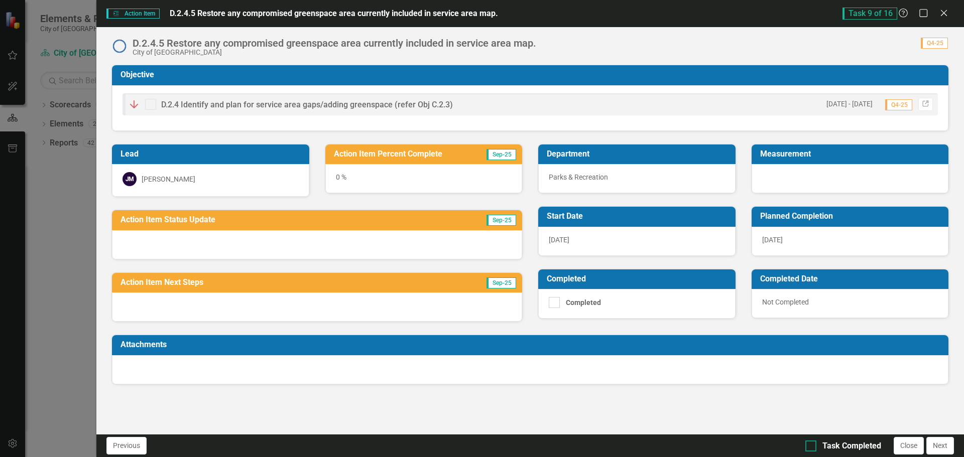
click at [813, 451] on div at bounding box center [810, 446] width 11 height 11
click at [812, 447] on input "Task Completed" at bounding box center [808, 444] width 7 height 7
checkbox input "true"
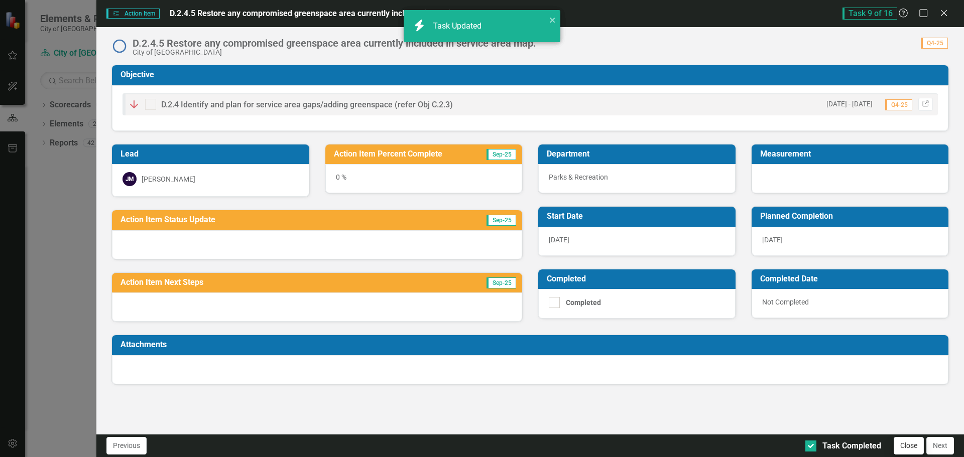
checkbox input "true"
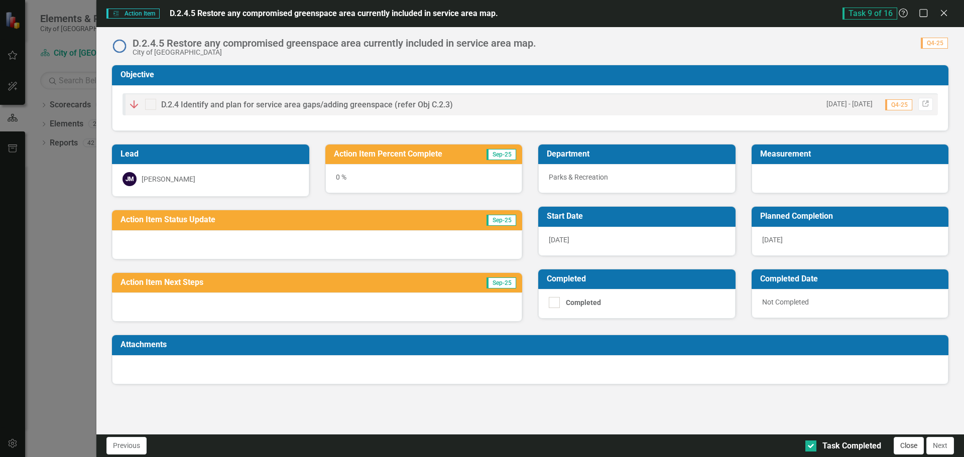
click at [901, 443] on button "Close" at bounding box center [909, 446] width 30 height 18
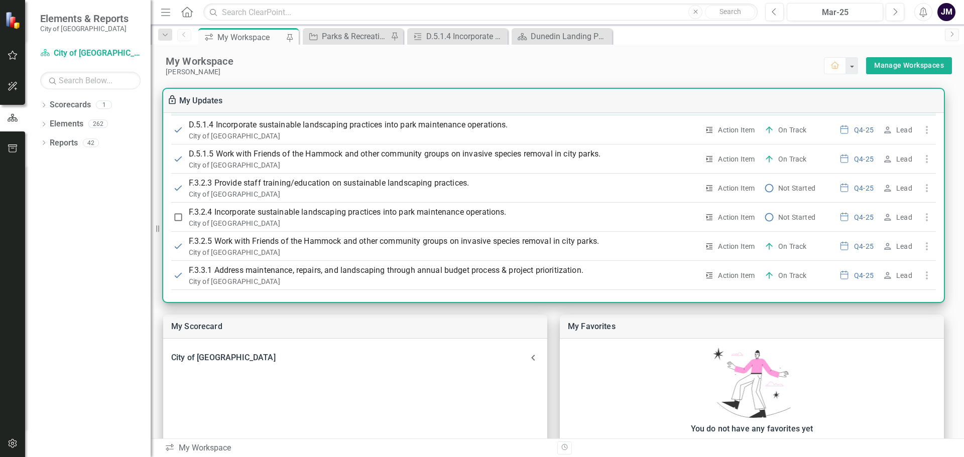
scroll to position [506, 0]
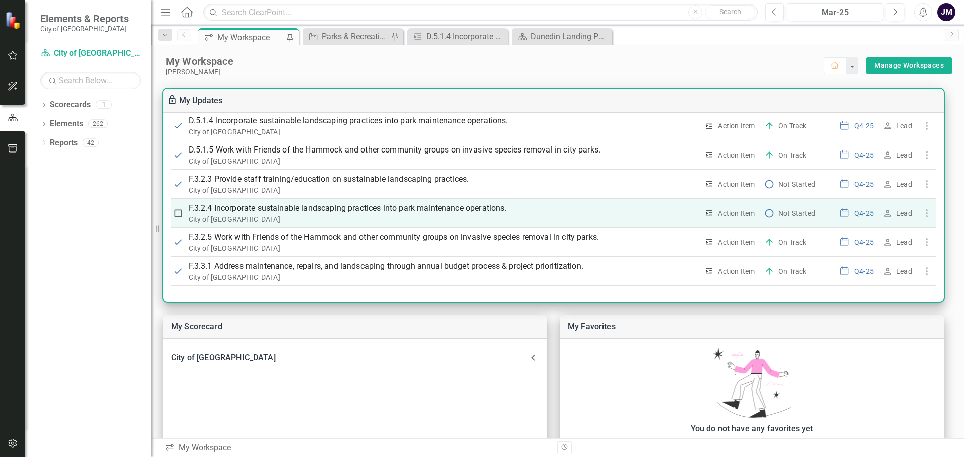
click at [442, 208] on p "F.3.2.4 Incorporate sustainable landscaping practices into park maintenance ope…" at bounding box center [444, 208] width 510 height 12
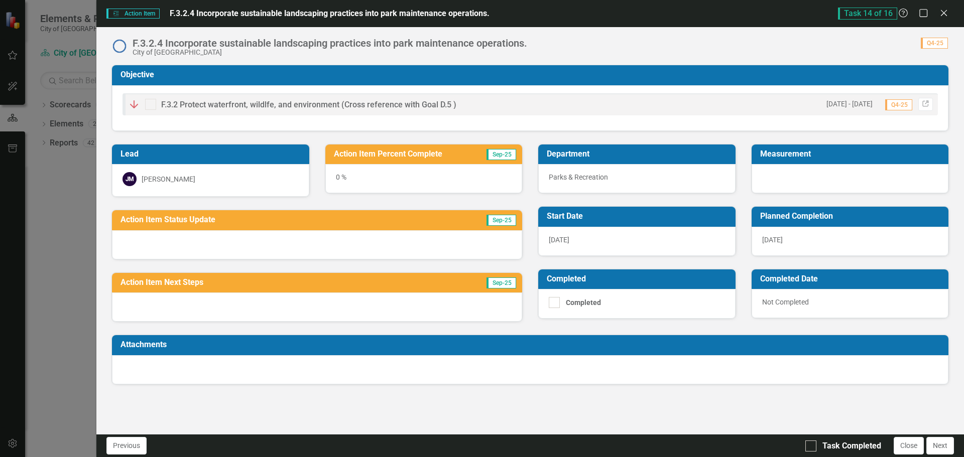
click at [227, 248] on div at bounding box center [317, 244] width 410 height 29
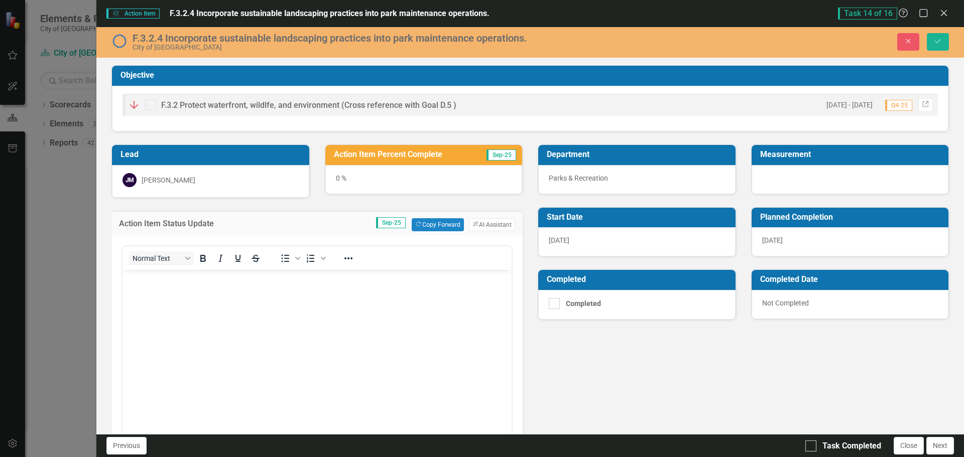
scroll to position [0, 0]
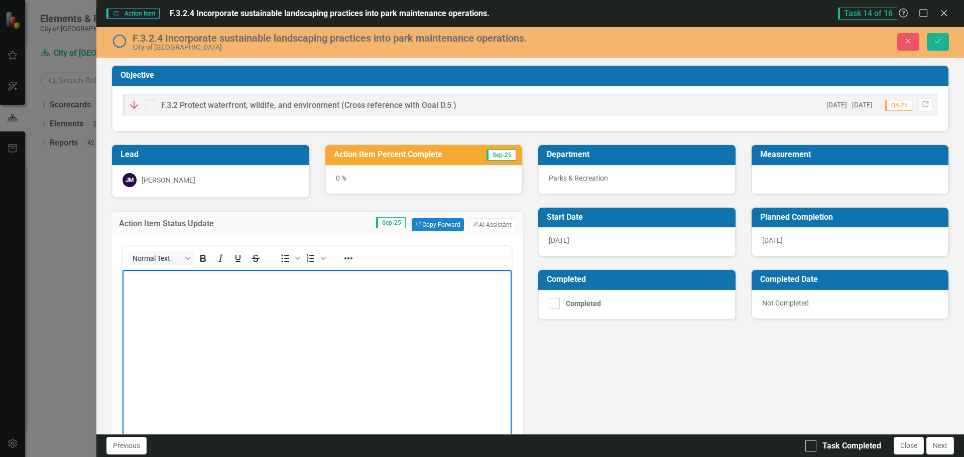
click at [249, 293] on body "Rich Text Area. Press ALT-0 for help." at bounding box center [317, 345] width 389 height 151
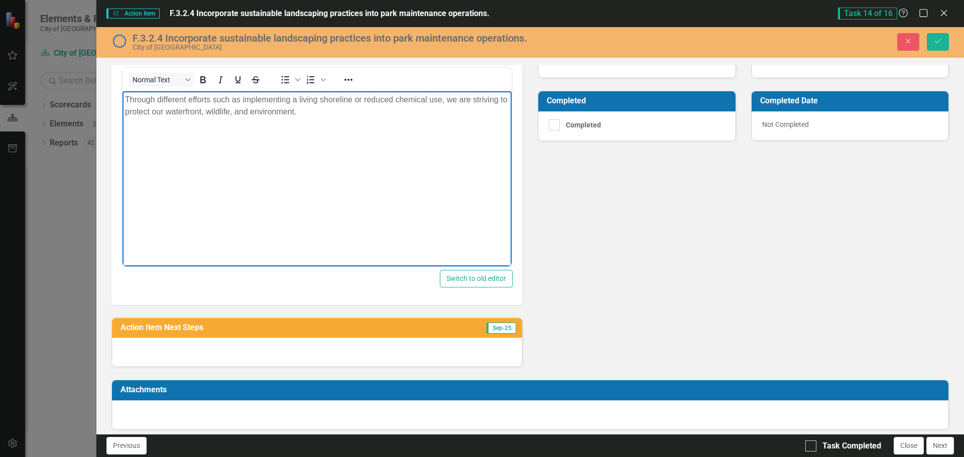
scroll to position [184, 0]
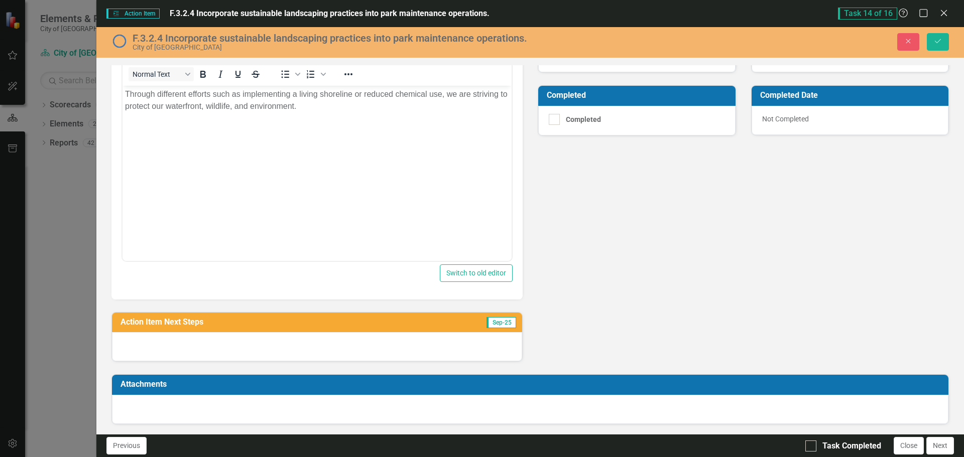
click at [312, 343] on div at bounding box center [317, 346] width 410 height 29
click at [299, 353] on div at bounding box center [317, 346] width 410 height 29
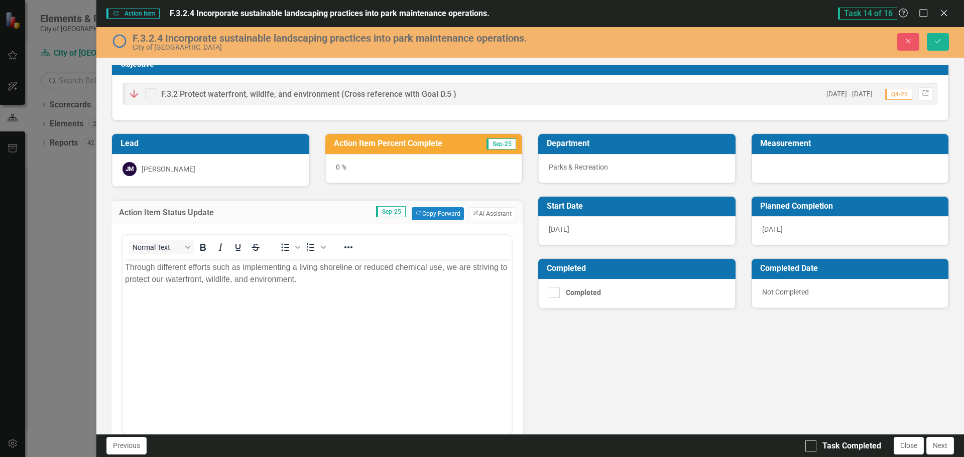
scroll to position [0, 0]
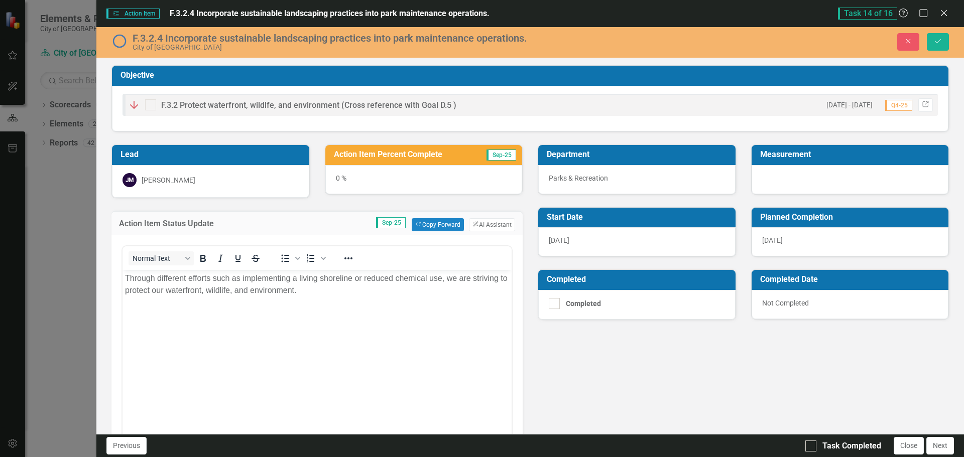
click at [338, 182] on div "0 %" at bounding box center [423, 179] width 197 height 29
click at [336, 178] on div "0 %" at bounding box center [423, 179] width 197 height 29
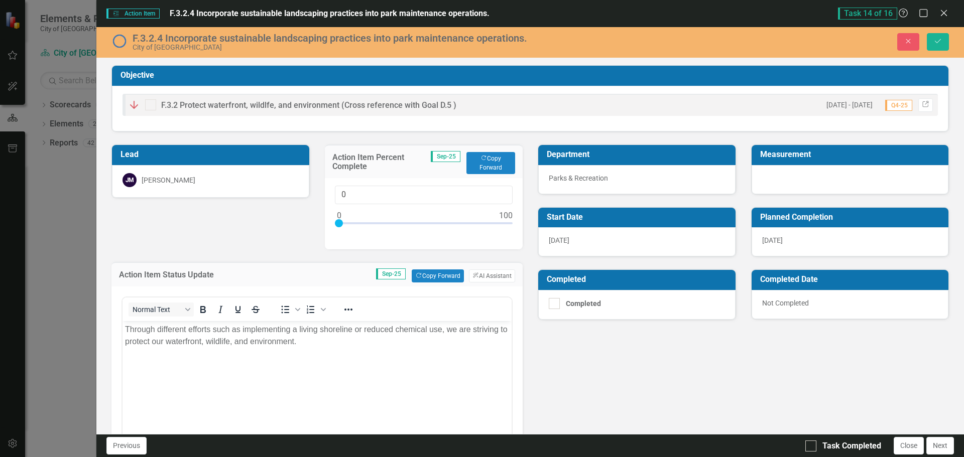
click at [336, 178] on div "Action Item Percent Complete Sep-25 Copy Forward Copy Forward" at bounding box center [424, 162] width 198 height 34
click at [345, 191] on input "0" at bounding box center [424, 195] width 178 height 19
type input "05"
click at [573, 243] on div "[DATE]" at bounding box center [636, 241] width 197 height 29
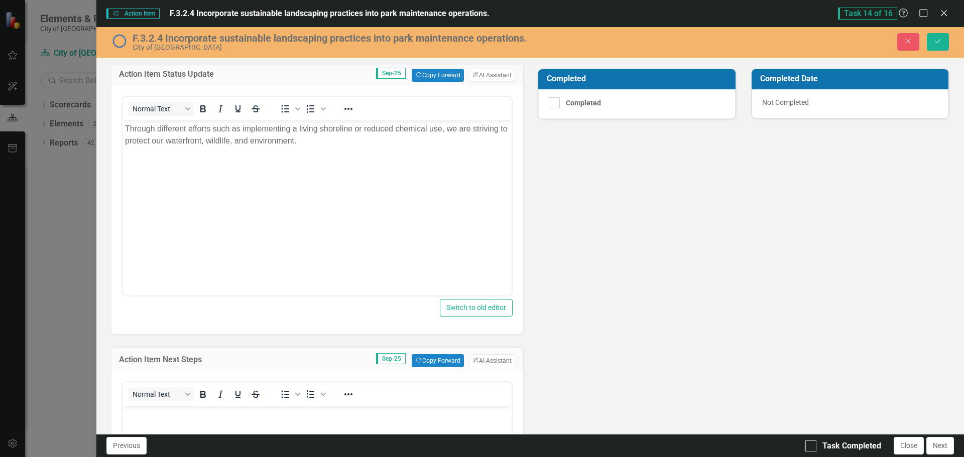
scroll to position [301, 0]
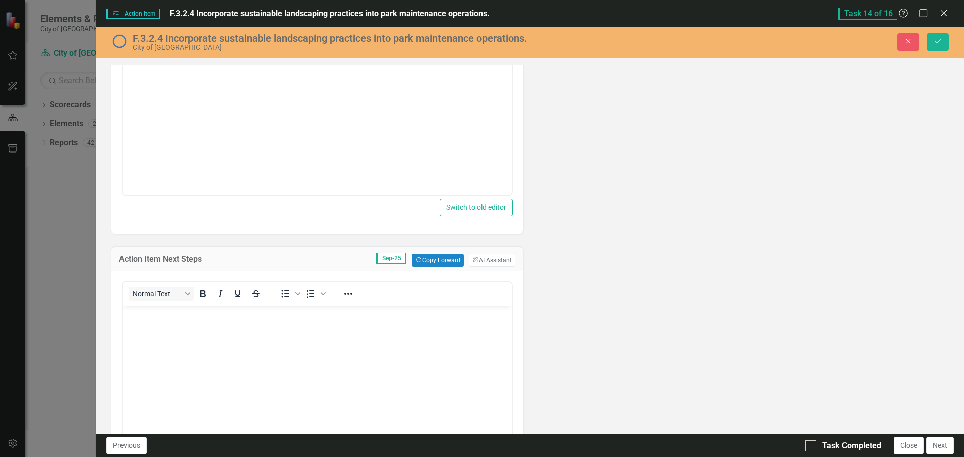
click at [189, 322] on body "Rich Text Area. Press ALT-0 for help." at bounding box center [317, 381] width 389 height 151
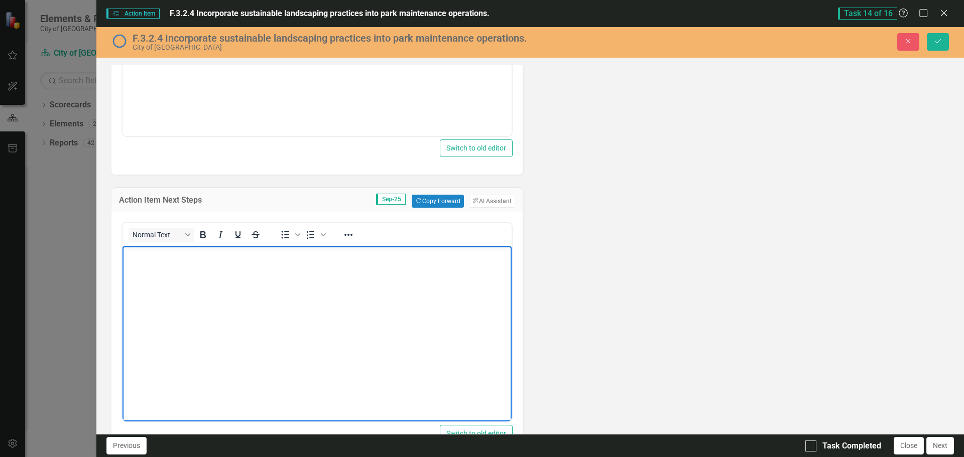
scroll to position [402, 0]
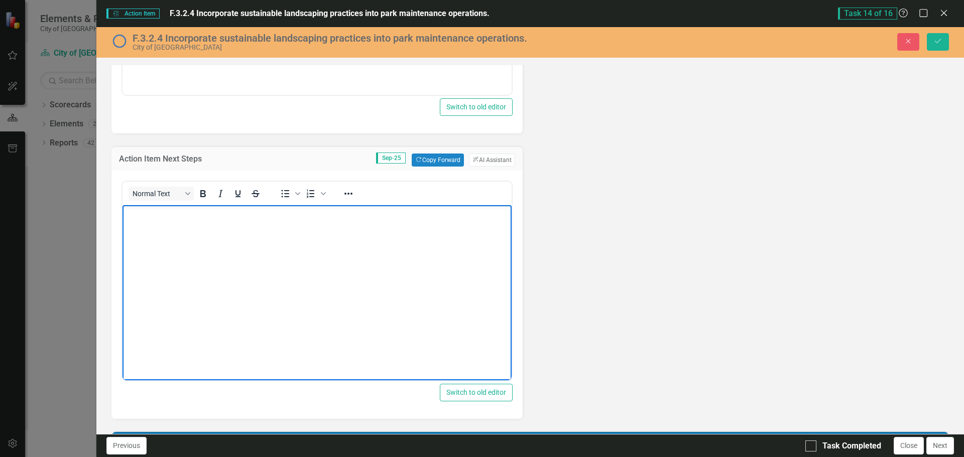
click at [212, 258] on body "Rich Text Area. Press ALT-0 for help." at bounding box center [317, 280] width 389 height 151
drag, startPoint x: 164, startPoint y: 213, endPoint x: 37, endPoint y: 205, distance: 127.3
click at [123, 205] on html "Beginning stages of [PERSON_NAME] Living Shoreline." at bounding box center [317, 280] width 389 height 151
click at [809, 442] on input "Task Completed" at bounding box center [808, 444] width 7 height 7
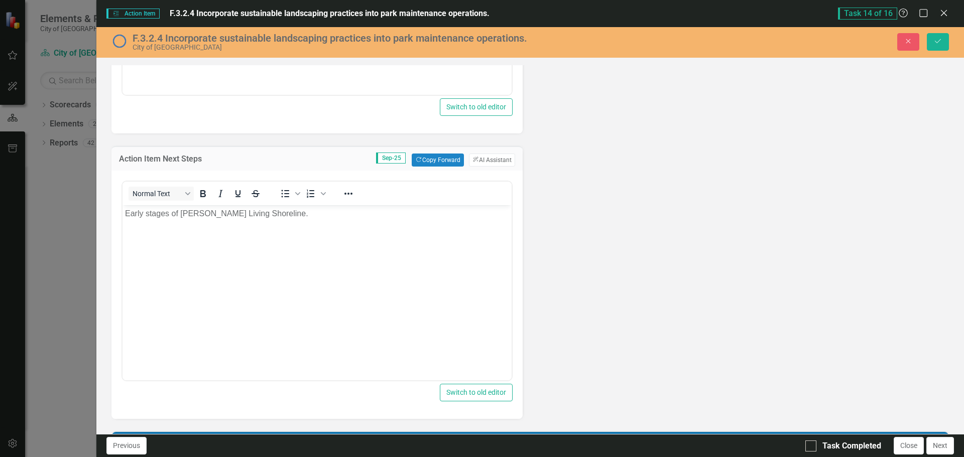
checkbox input "true"
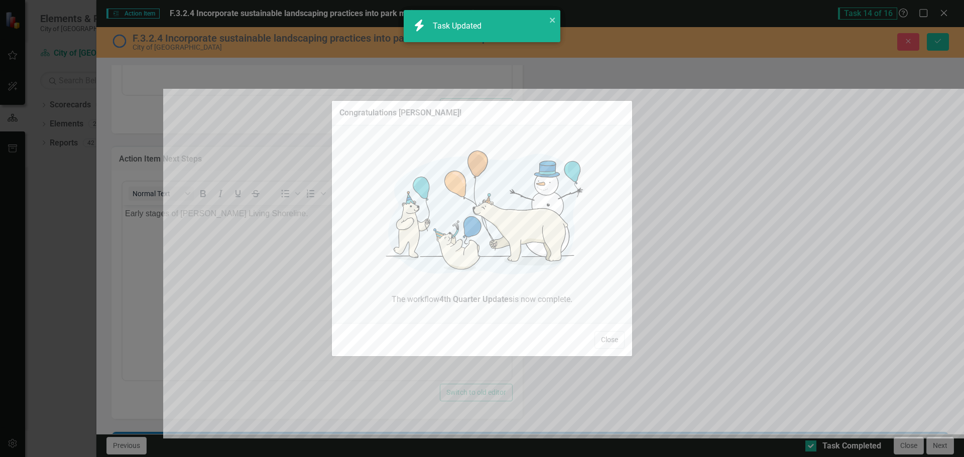
checkbox input "true"
click at [605, 344] on button "Close" at bounding box center [609, 340] width 30 height 18
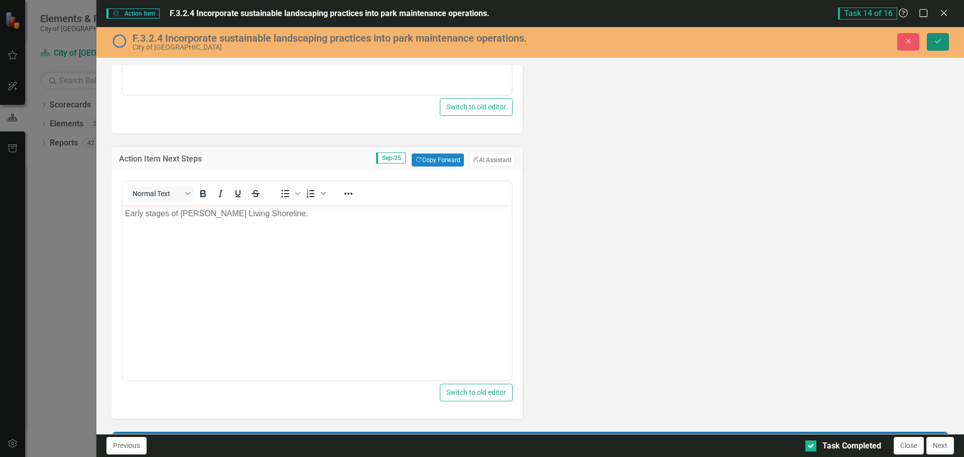
click at [939, 43] on icon "Save" at bounding box center [937, 41] width 9 height 7
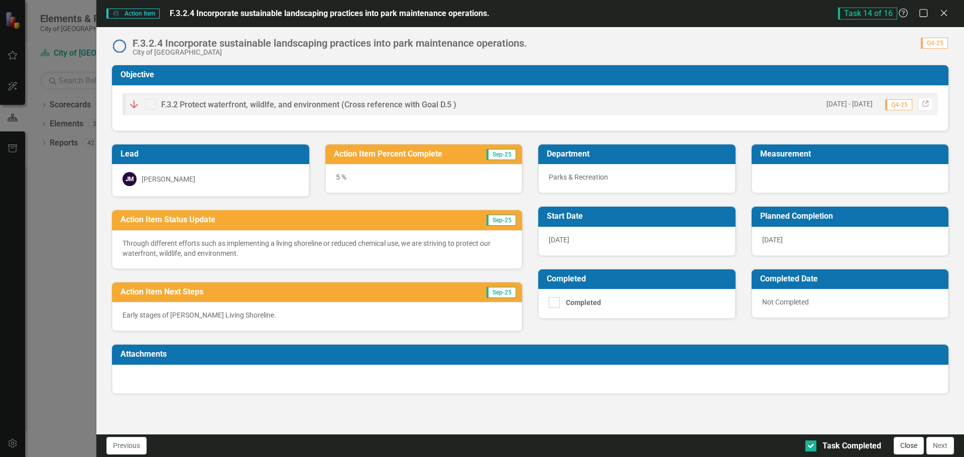
click at [906, 447] on button "Close" at bounding box center [909, 446] width 30 height 18
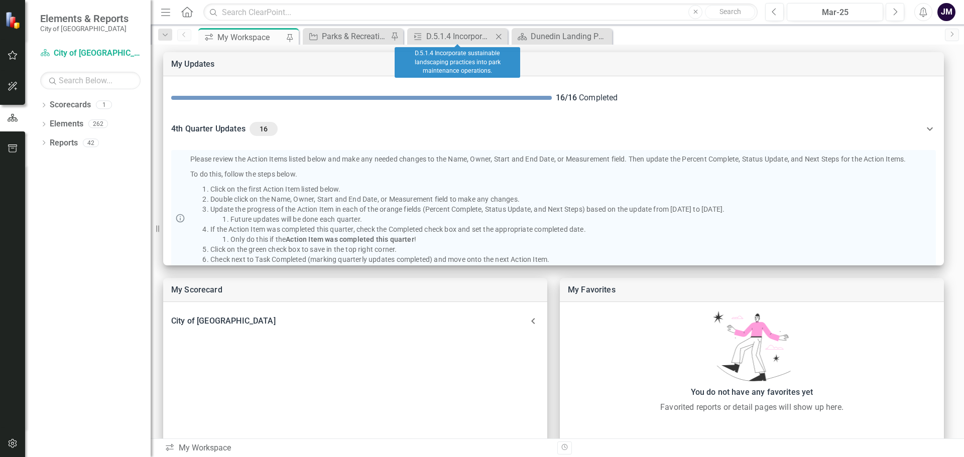
click at [499, 37] on icon "Close" at bounding box center [499, 37] width 10 height 8
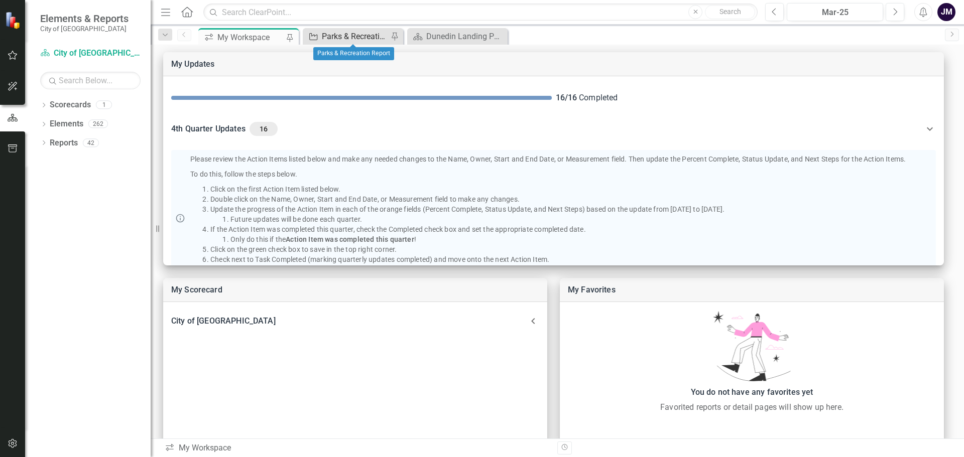
click at [361, 32] on div "Parks & Recreation Report" at bounding box center [355, 36] width 66 height 13
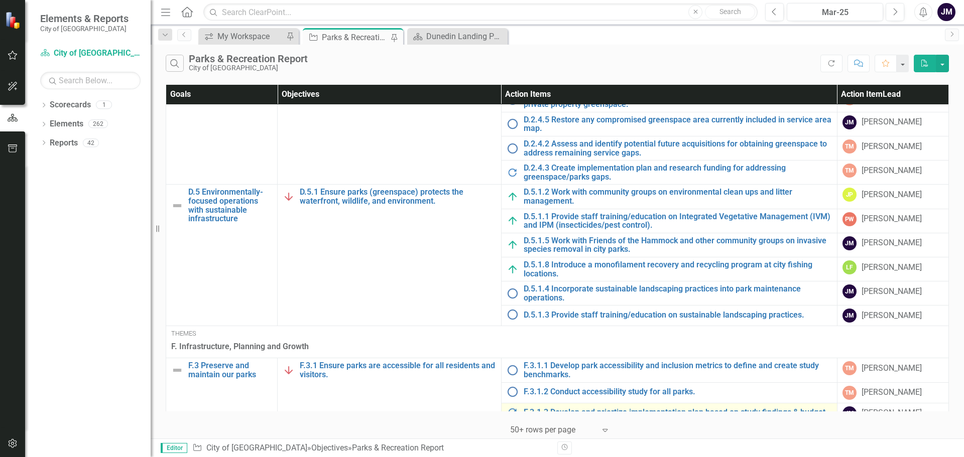
scroll to position [815, 0]
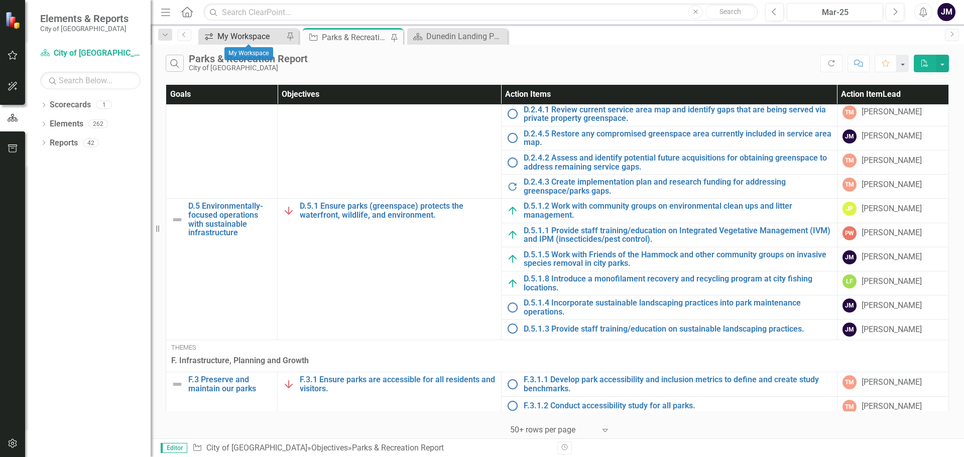
click at [247, 38] on div "My Workspace" at bounding box center [250, 36] width 66 height 13
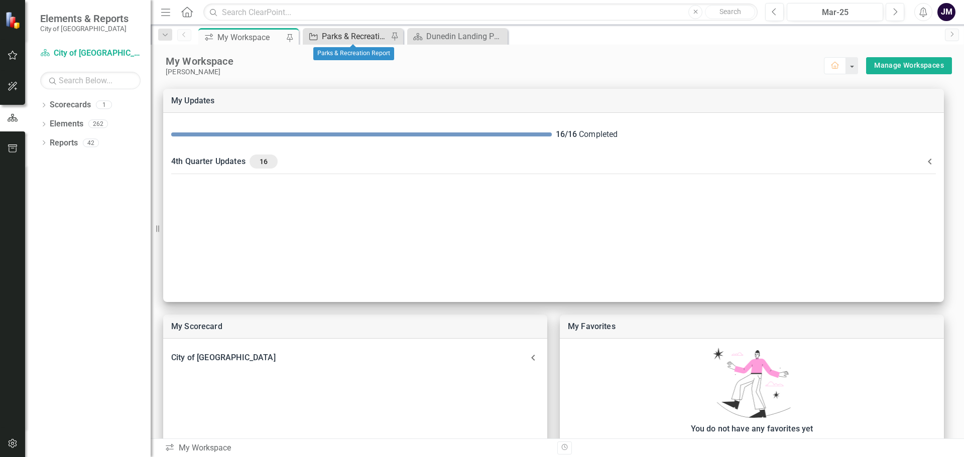
click at [345, 32] on div "Parks & Recreation Report" at bounding box center [355, 36] width 66 height 13
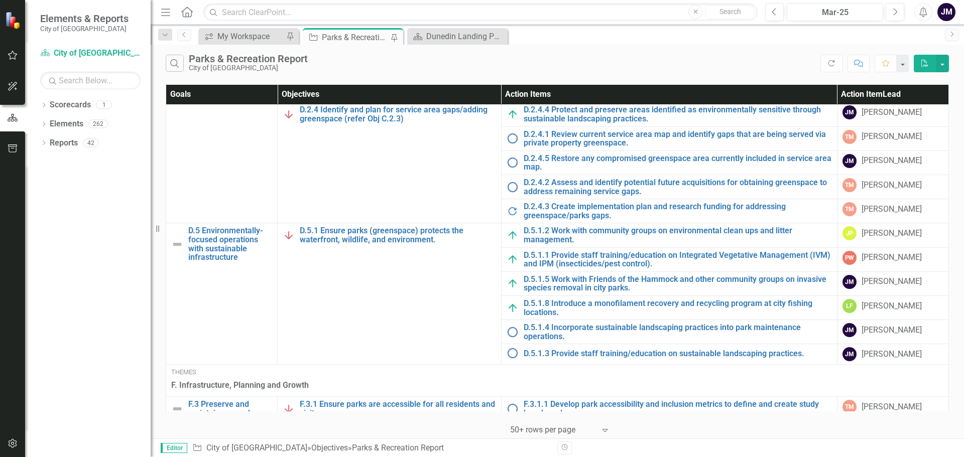
scroll to position [803, 0]
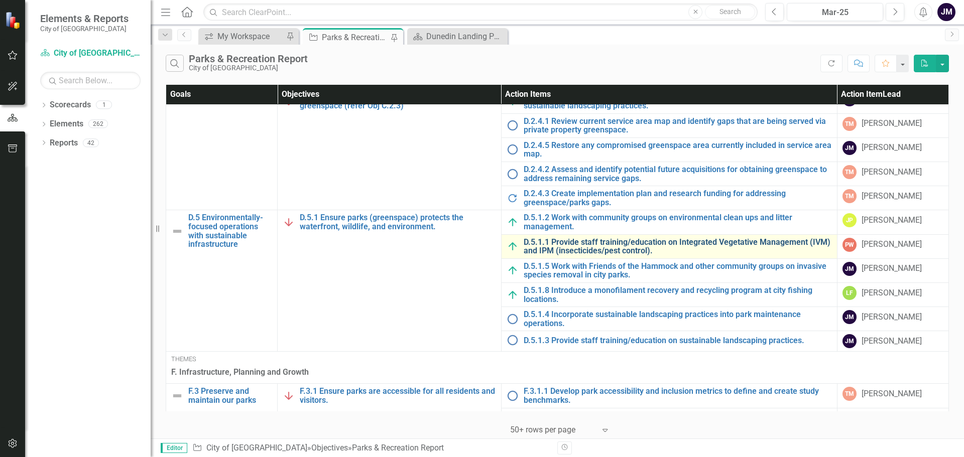
click at [596, 252] on link "D.5.1.1 Provide staff training/education on Integrated Vegetative Management (I…" at bounding box center [678, 247] width 308 height 18
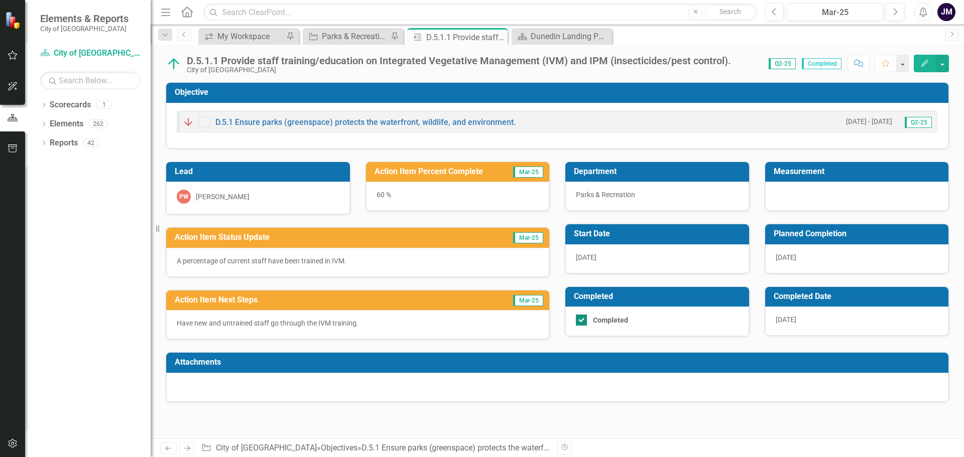
click at [583, 321] on div at bounding box center [581, 320] width 11 height 11
click at [582, 321] on input "Completed" at bounding box center [579, 318] width 7 height 7
checkbox input "false"
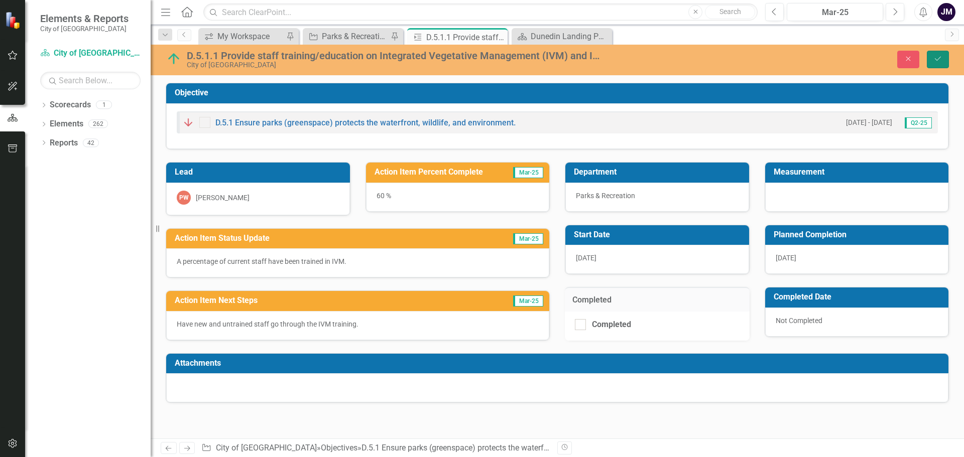
click at [940, 63] on button "Save" at bounding box center [938, 60] width 22 height 18
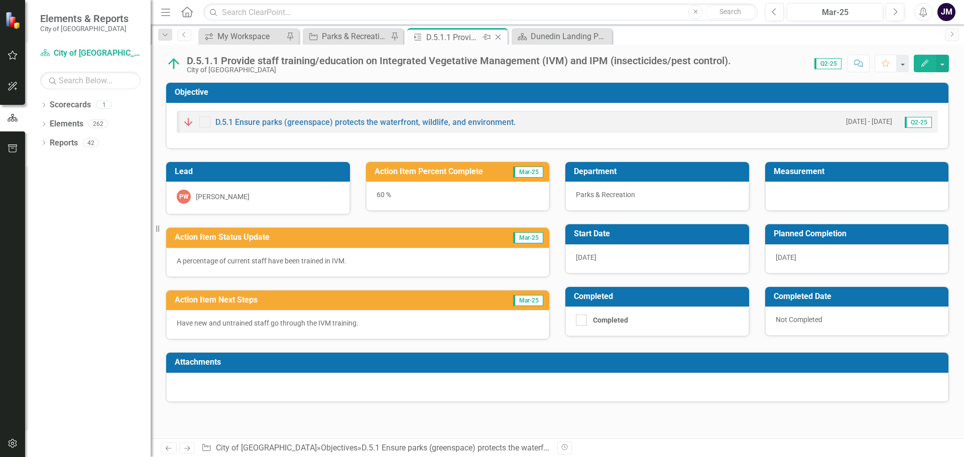
click at [499, 38] on icon "Close" at bounding box center [498, 37] width 10 height 8
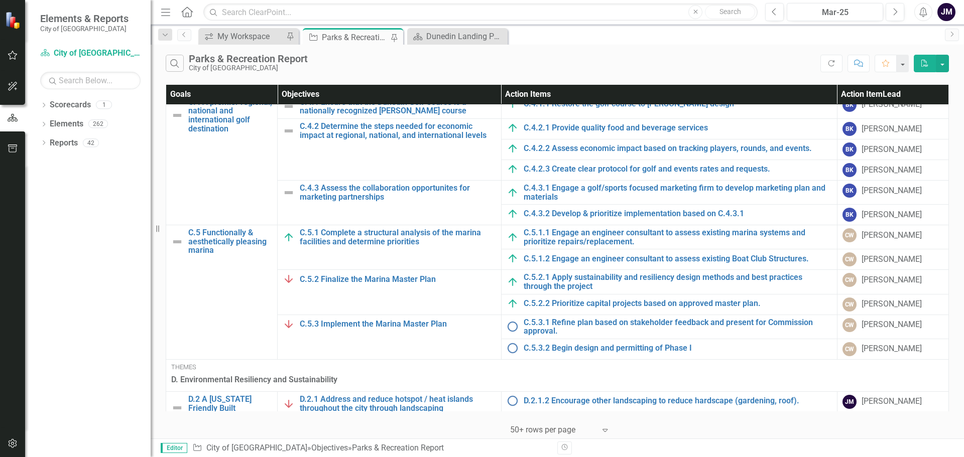
scroll to position [201, 0]
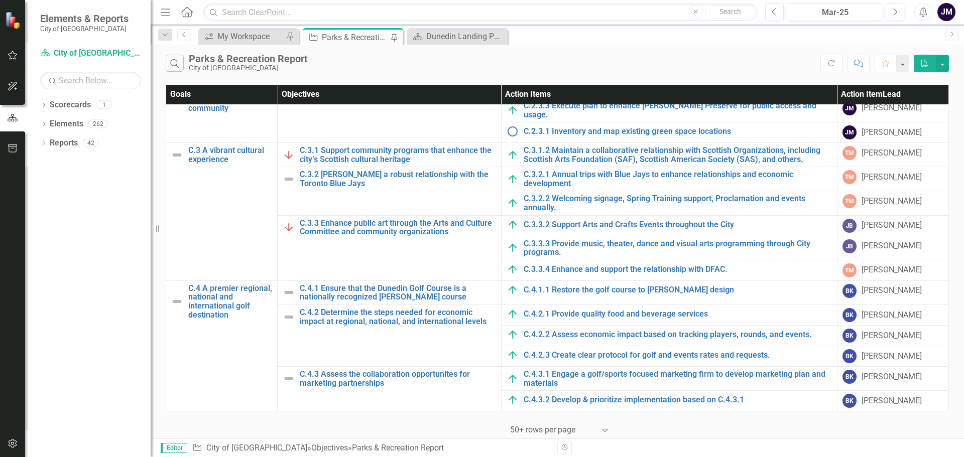
click at [259, 43] on div "icon.workspace My Workspace Pin" at bounding box center [248, 36] width 100 height 17
click at [257, 41] on div "My Workspace" at bounding box center [250, 36] width 66 height 13
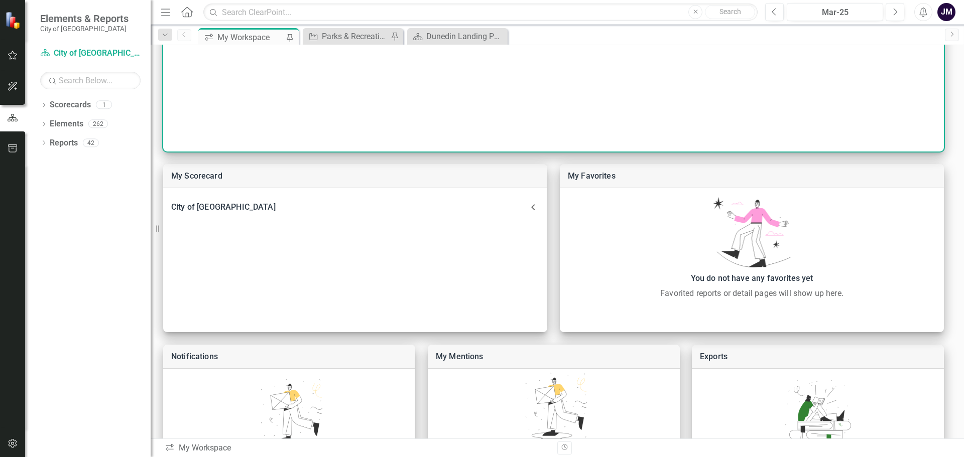
scroll to position [50, 0]
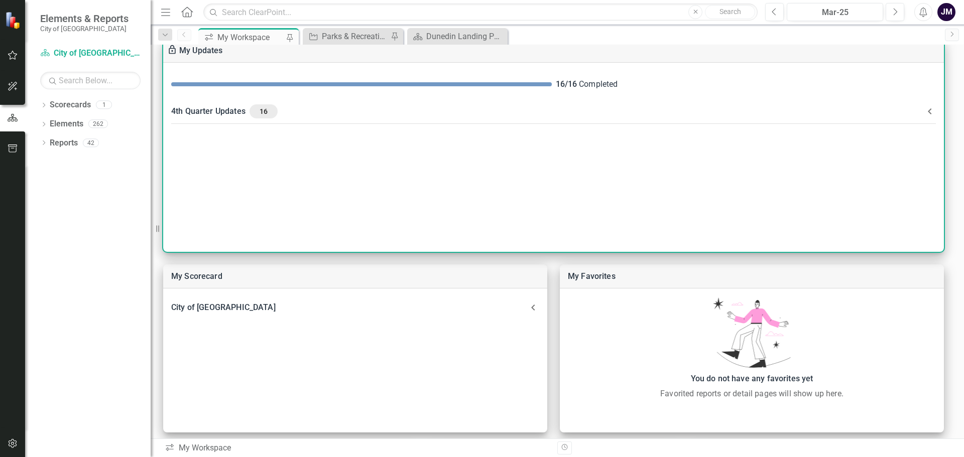
click at [229, 117] on div "4th Quarter Updates 16" at bounding box center [547, 111] width 753 height 14
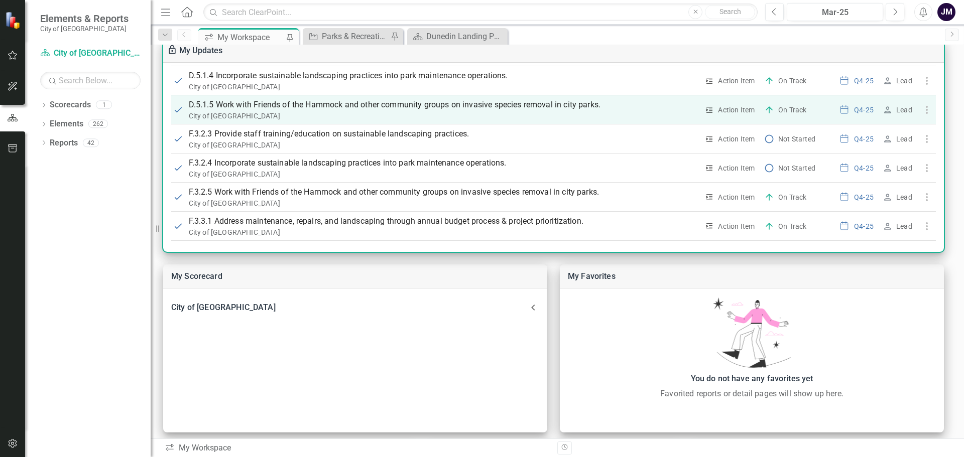
scroll to position [502, 0]
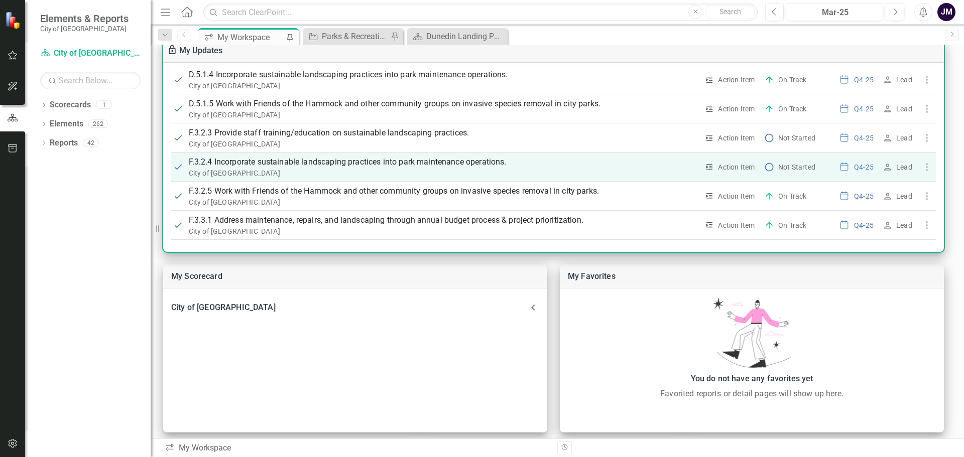
click at [486, 164] on p "F.3.2.4 Incorporate sustainable landscaping practices into park maintenance ope…" at bounding box center [444, 162] width 510 height 12
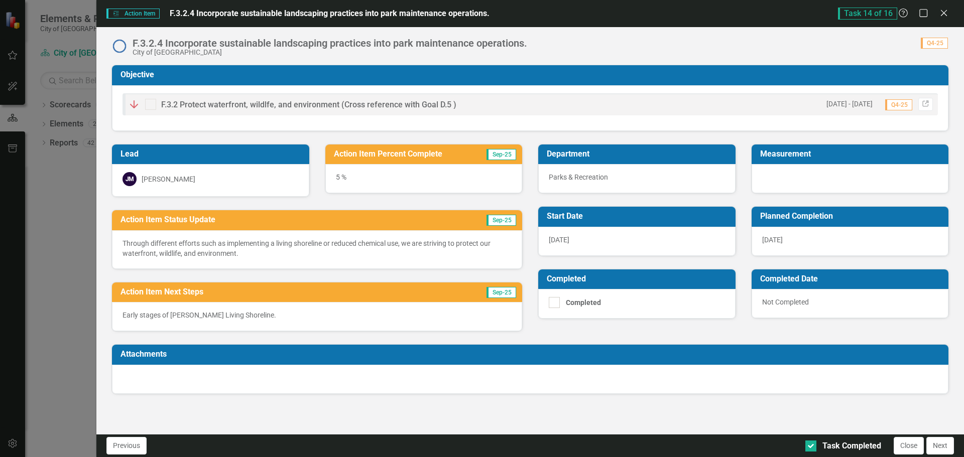
click at [237, 249] on p "Through different efforts such as implementing a living shoreline or reduced ch…" at bounding box center [317, 249] width 389 height 20
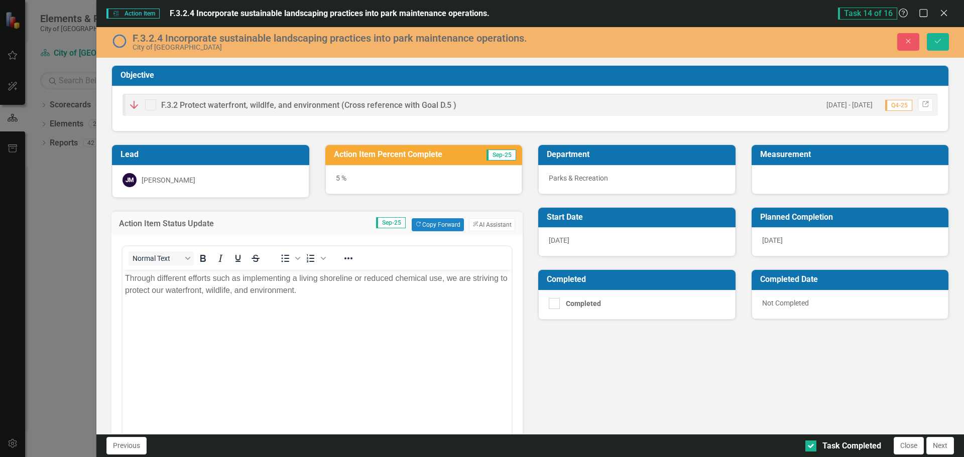
scroll to position [0, 0]
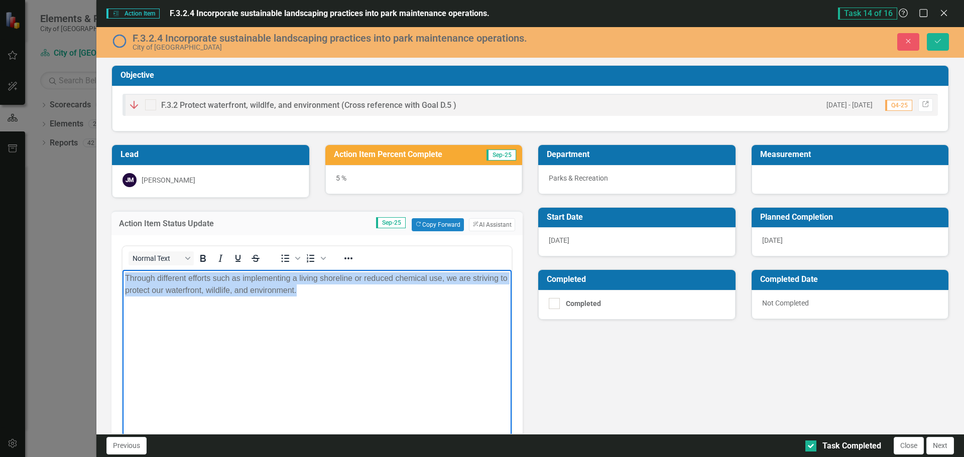
drag, startPoint x: 317, startPoint y: 291, endPoint x: 119, endPoint y: 278, distance: 198.7
click at [123, 278] on html "Through different efforts such as implementing a living shoreline or reduced ch…" at bounding box center [317, 345] width 389 height 151
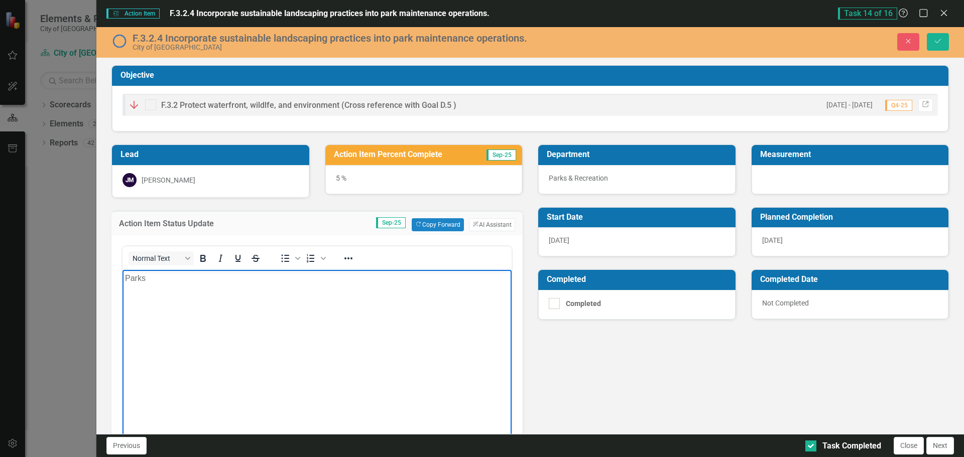
click at [221, 293] on body "Parks" at bounding box center [317, 345] width 389 height 151
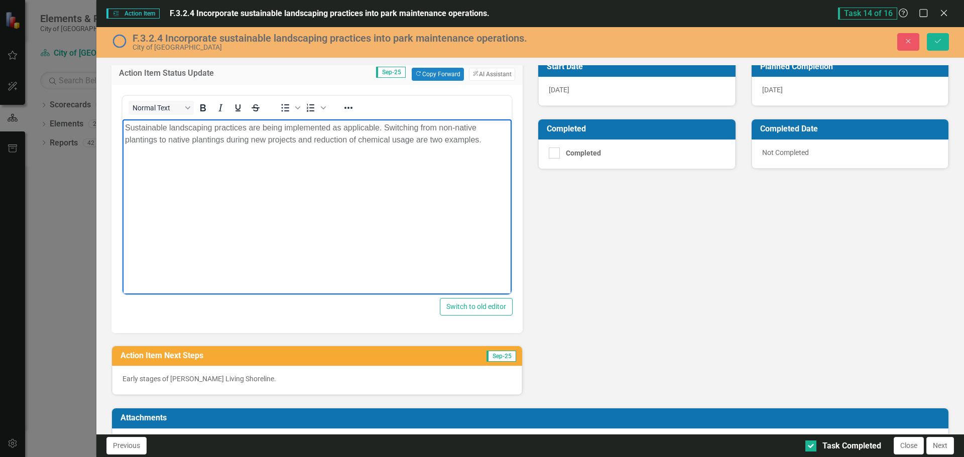
scroll to position [184, 0]
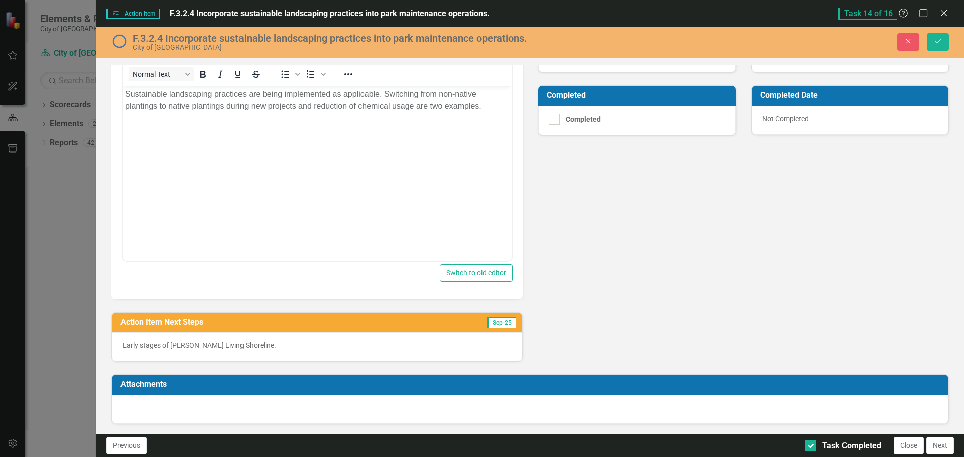
click at [254, 347] on p "Early stages of [PERSON_NAME] Living Shoreline." at bounding box center [317, 345] width 389 height 10
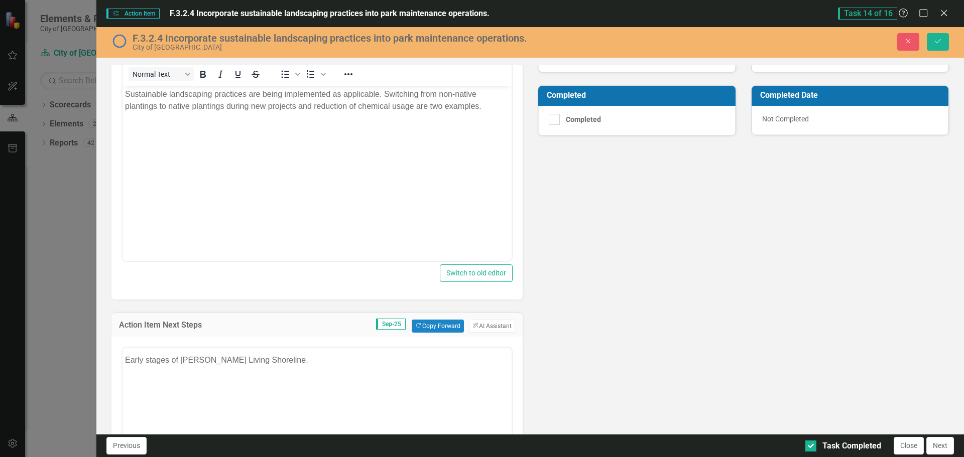
scroll to position [0, 0]
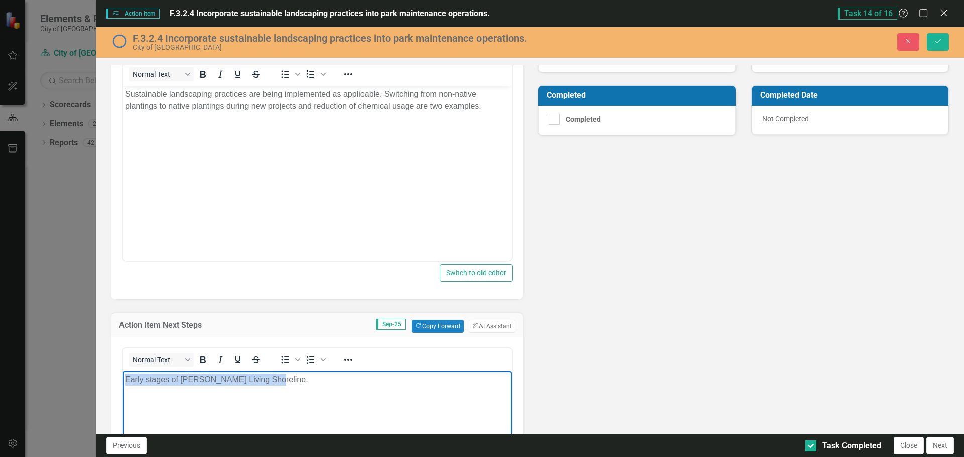
drag, startPoint x: 289, startPoint y: 381, endPoint x: 122, endPoint y: 379, distance: 167.7
click at [123, 379] on html "Early stages of [PERSON_NAME] Living Shoreline." at bounding box center [317, 446] width 389 height 151
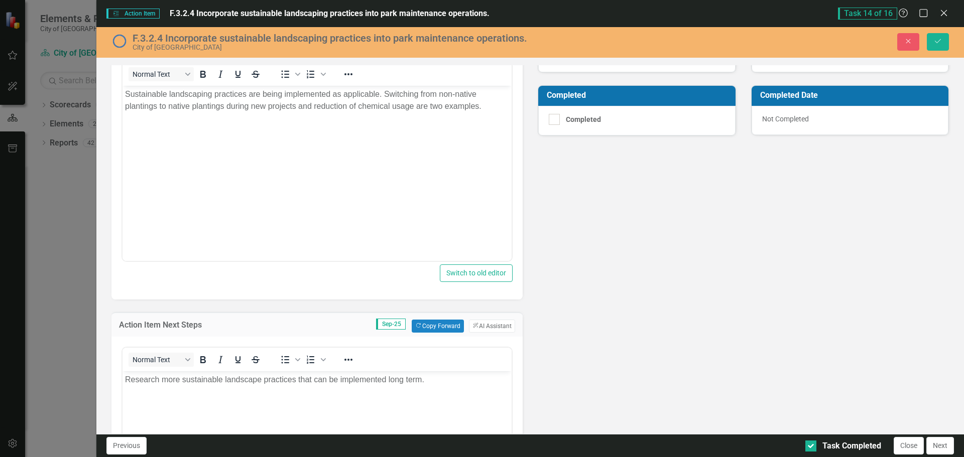
click at [760, 361] on div "Lead [PERSON_NAME] Action Item Percent Complete Sep-25 5 % Action Item Status U…" at bounding box center [530, 267] width 853 height 638
click at [938, 41] on icon "Save" at bounding box center [937, 41] width 9 height 7
